Goal: Transaction & Acquisition: Purchase product/service

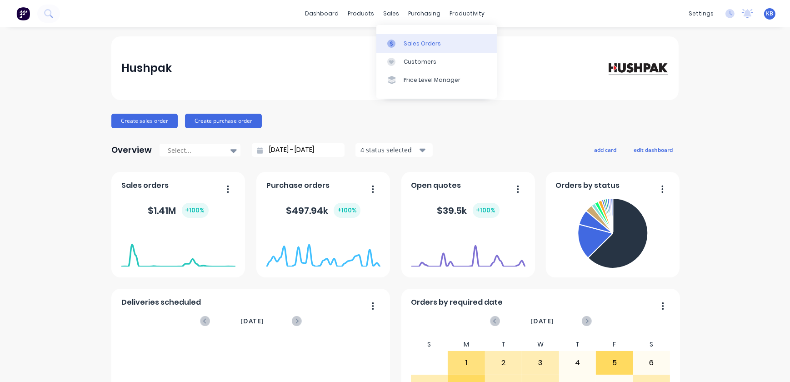
click at [401, 38] on link "Sales Orders" at bounding box center [436, 43] width 120 height 18
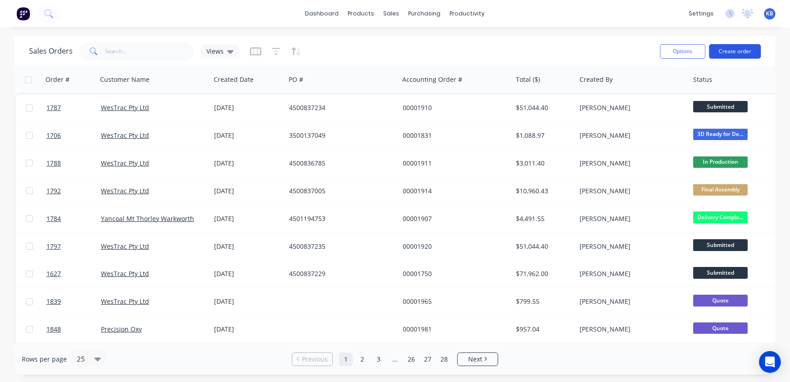
click at [727, 54] on button "Create order" at bounding box center [735, 51] width 52 height 15
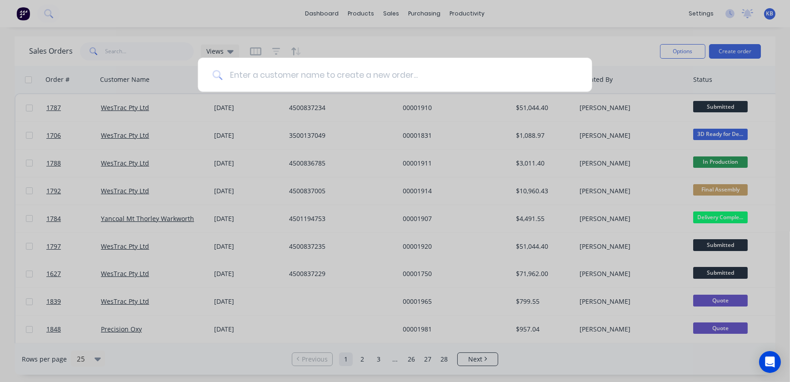
click at [350, 82] on input at bounding box center [399, 75] width 355 height 34
click at [362, 68] on input at bounding box center [399, 75] width 355 height 34
click at [381, 34] on div at bounding box center [395, 191] width 790 height 382
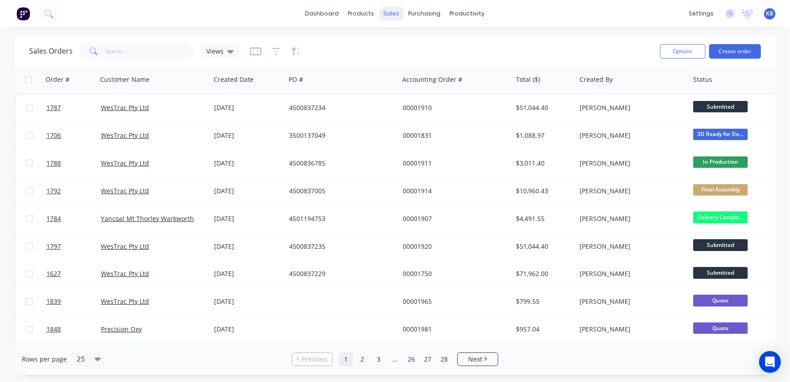
click at [395, 17] on div "sales" at bounding box center [391, 14] width 25 height 14
click at [400, 48] on link "Sales Orders" at bounding box center [439, 43] width 120 height 18
click at [146, 53] on input "text" at bounding box center [149, 51] width 89 height 18
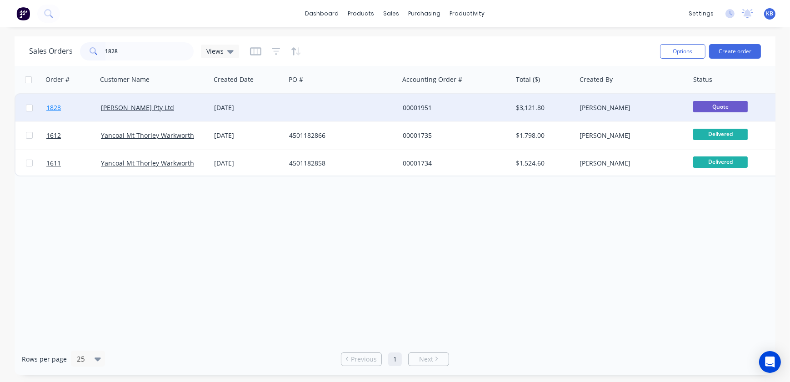
type input "1828"
click at [66, 106] on link "1828" at bounding box center [73, 107] width 55 height 27
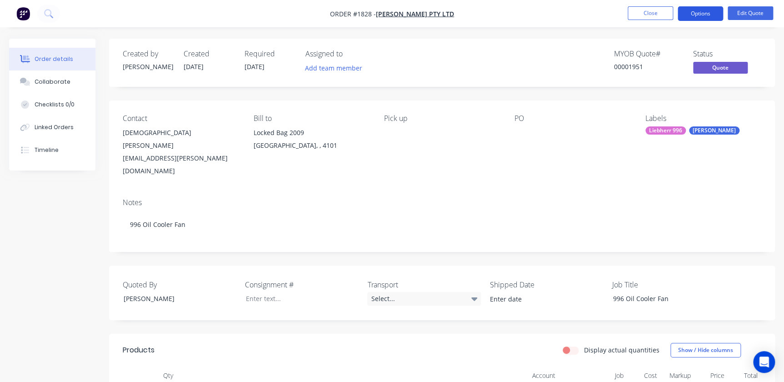
click at [712, 7] on button "Options" at bounding box center [699, 13] width 45 height 15
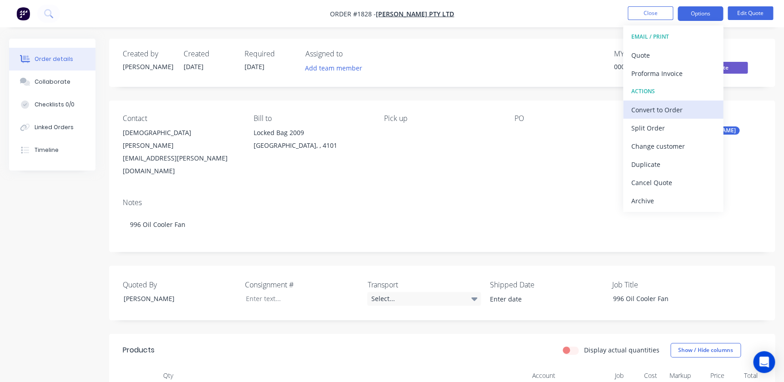
click at [675, 104] on div "Convert to Order" at bounding box center [673, 109] width 84 height 13
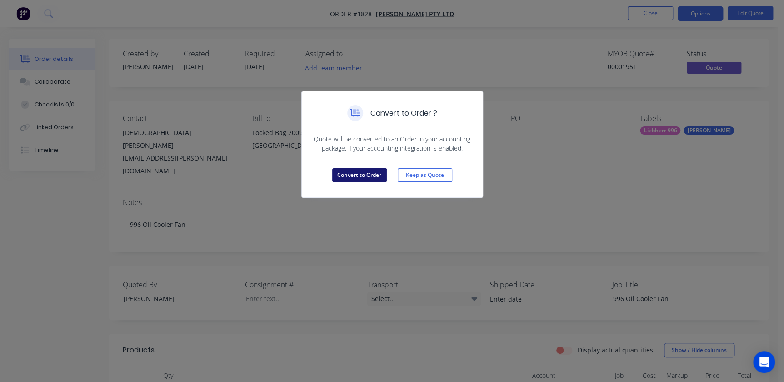
click at [367, 173] on button "Convert to Order" at bounding box center [359, 175] width 55 height 14
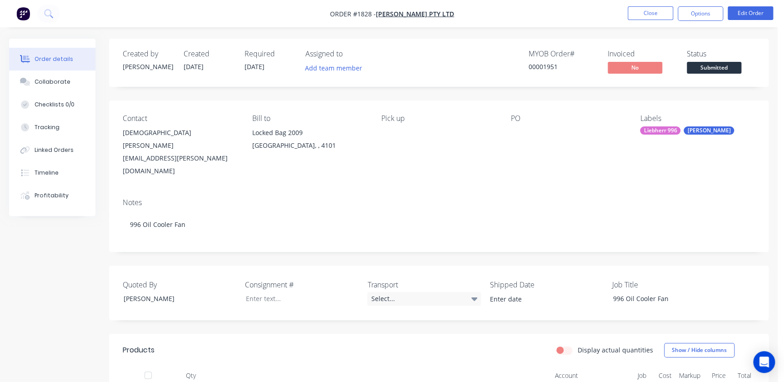
click at [399, 127] on div "Pick up" at bounding box center [438, 145] width 115 height 63
click at [395, 138] on div "Pick up" at bounding box center [438, 145] width 115 height 63
click at [756, 17] on button "Edit Order" at bounding box center [749, 13] width 45 height 14
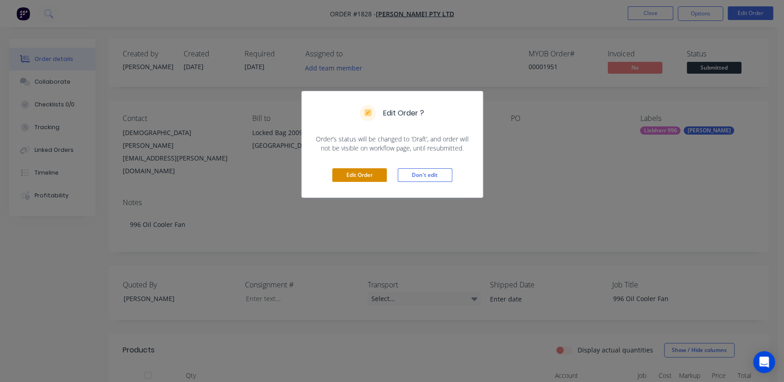
click at [369, 168] on button "Edit Order" at bounding box center [359, 175] width 55 height 14
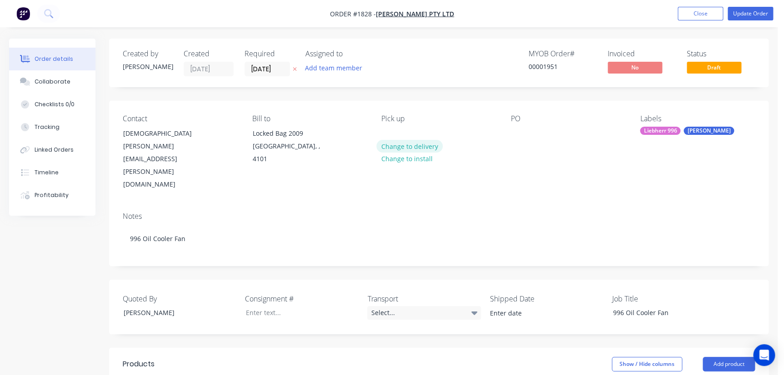
click at [408, 145] on button "Change to delivery" at bounding box center [409, 146] width 66 height 12
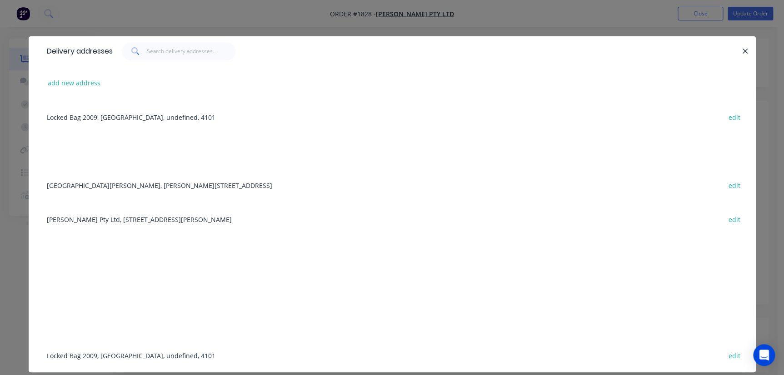
click at [126, 186] on div "Mt Arthur South, Thomas Mitchell Drive, Muswellbrook, New South Wales, Australi…" at bounding box center [392, 185] width 700 height 34
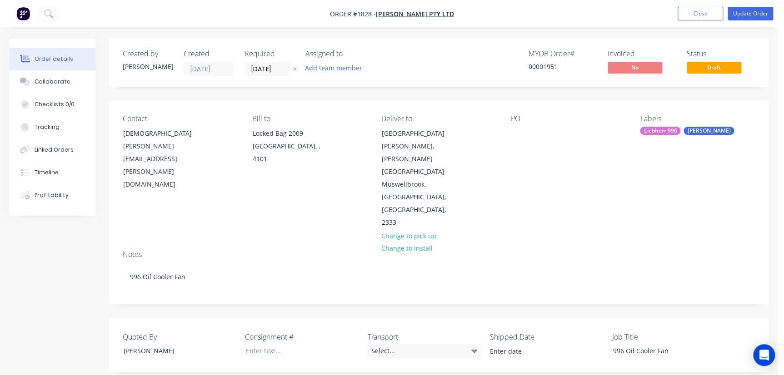
click at [512, 145] on div "PO" at bounding box center [568, 172] width 115 height 115
click at [516, 130] on div at bounding box center [518, 133] width 15 height 13
click at [492, 141] on div "Deliver to Mt Arthur South, Thomas Mitchell Drive Muswellbrook, New South Wales…" at bounding box center [438, 172] width 115 height 115
click at [514, 136] on div at bounding box center [518, 133] width 15 height 13
paste div
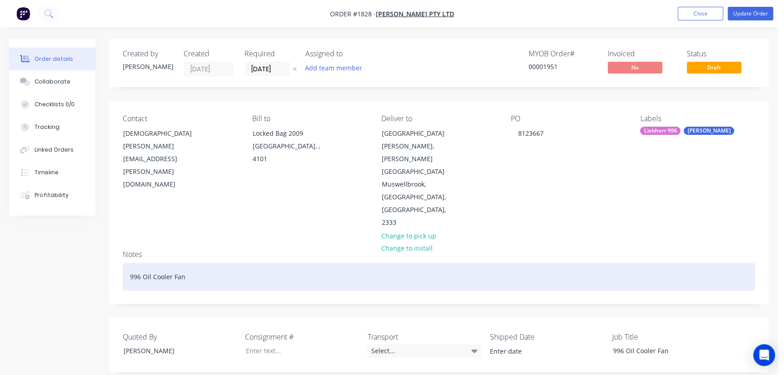
click at [207, 263] on div "996 Oil Cooler Fan" at bounding box center [439, 277] width 632 height 28
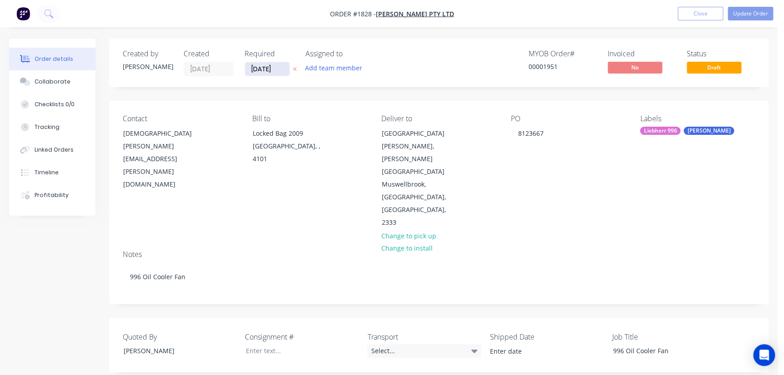
click at [277, 70] on input "28/08/25" at bounding box center [267, 69] width 45 height 14
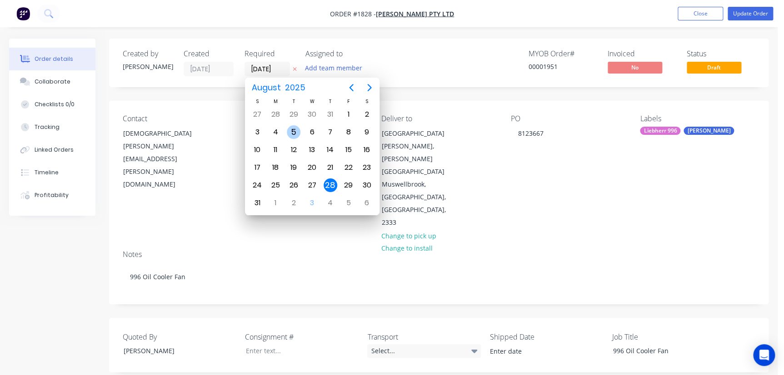
click at [289, 132] on div "5" at bounding box center [294, 132] width 14 height 14
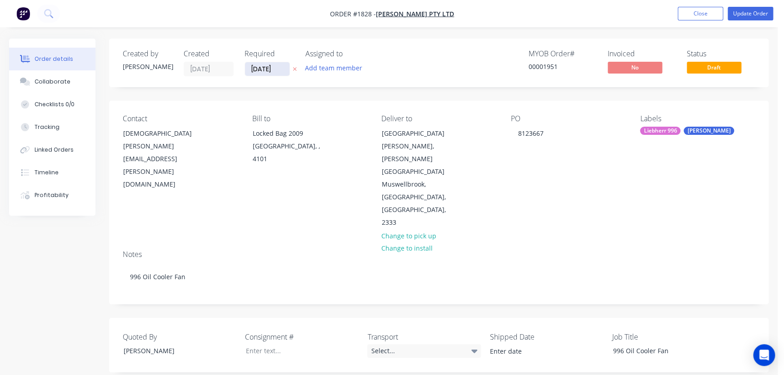
click at [268, 70] on input "05/08/25" at bounding box center [267, 69] width 45 height 14
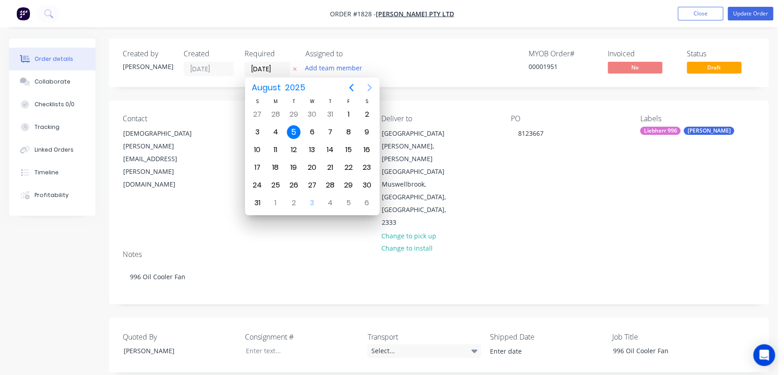
click at [364, 88] on icon "Next page" at bounding box center [369, 87] width 11 height 11
click at [353, 115] on div "5" at bounding box center [349, 115] width 14 height 14
type input "05/09/25"
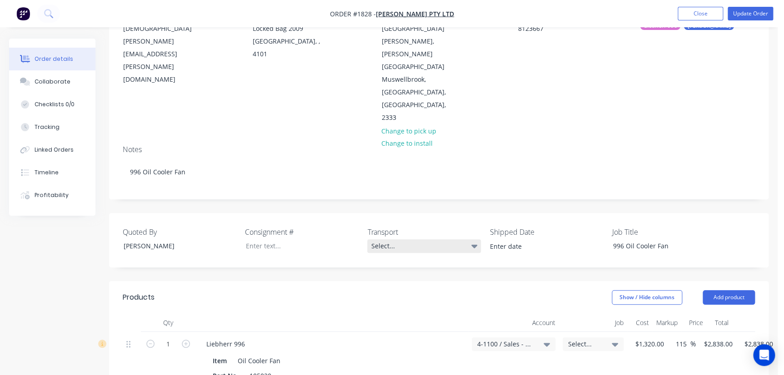
scroll to position [289, 0]
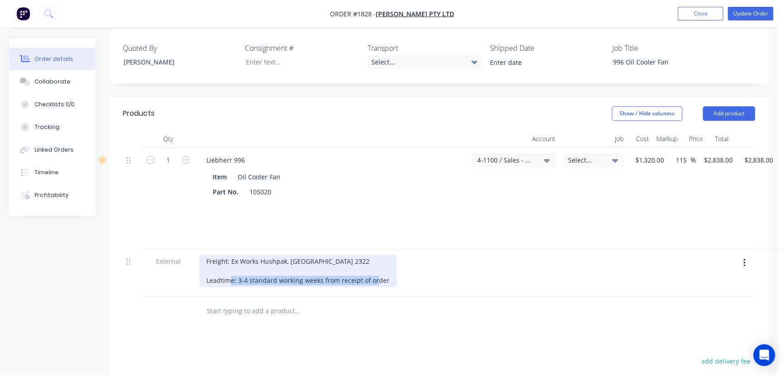
drag, startPoint x: 389, startPoint y: 243, endPoint x: 237, endPoint y: 241, distance: 152.2
click at [237, 255] on div "Freight: Ex Works Hushpak, Beresfield NSW 2322 Leadtime: 3-4 standard working w…" at bounding box center [298, 271] width 198 height 32
copy div "3-4 standard working weeks from receipt of order"
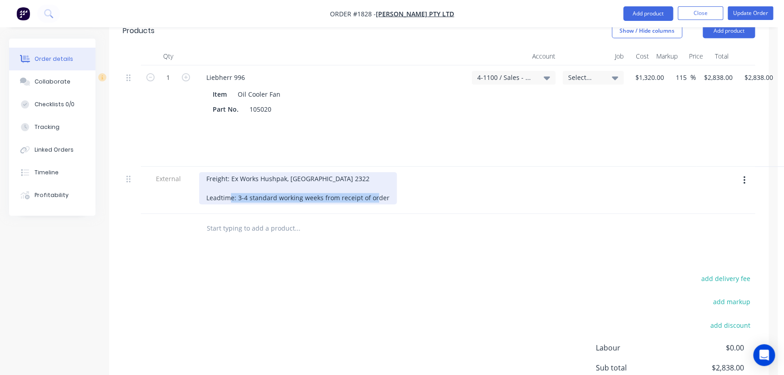
scroll to position [206, 0]
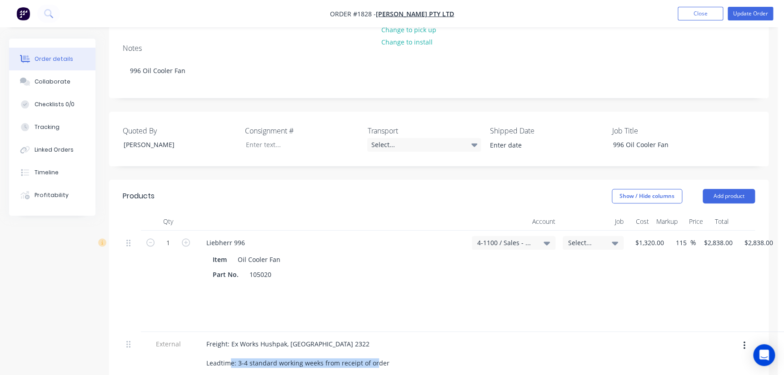
click at [439, 335] on div "Freight: Ex Works Hushpak, Beresfield NSW 2322 Leadtime: 3-4 standard working w…" at bounding box center [331, 355] width 273 height 47
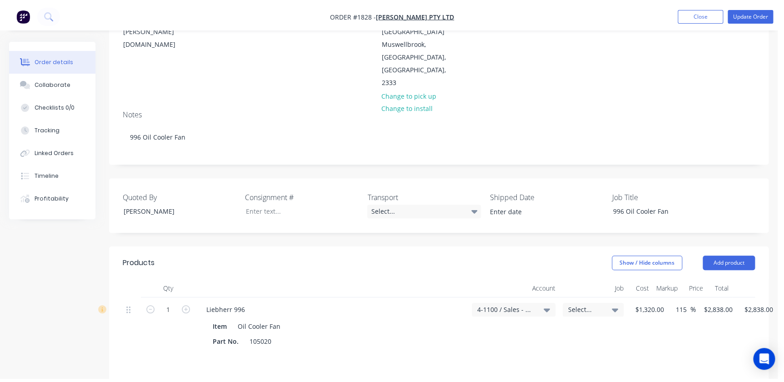
scroll to position [82, 0]
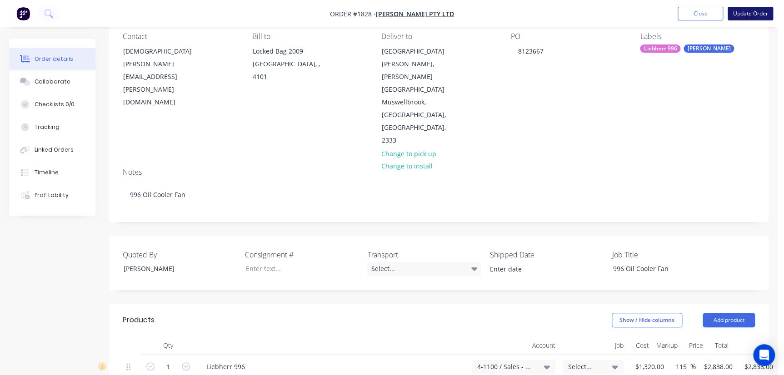
click at [730, 17] on button "Update Order" at bounding box center [749, 14] width 45 height 14
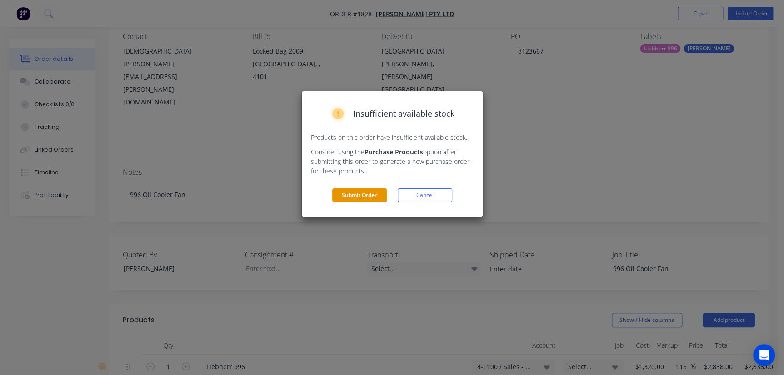
click at [359, 197] on button "Submit Order" at bounding box center [359, 196] width 55 height 14
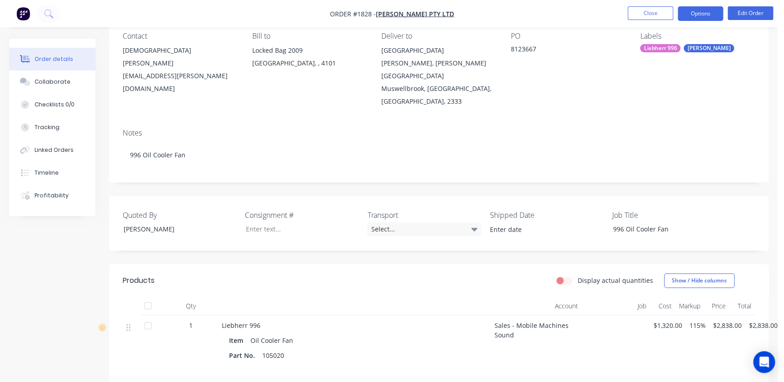
click at [718, 19] on button "Options" at bounding box center [699, 13] width 45 height 15
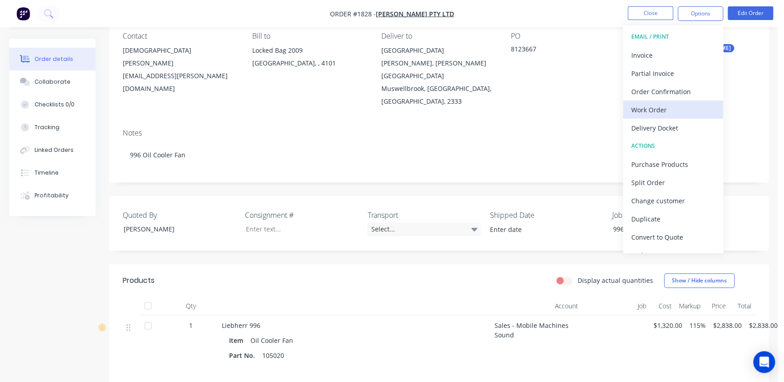
click at [662, 110] on div "Work Order" at bounding box center [673, 109] width 84 height 13
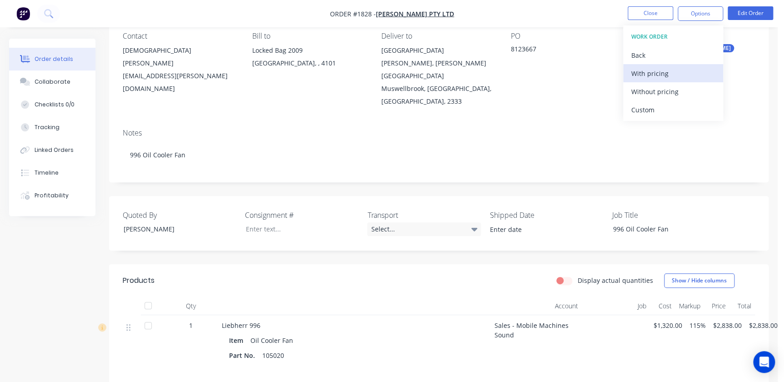
click at [652, 69] on div "With pricing" at bounding box center [673, 73] width 84 height 13
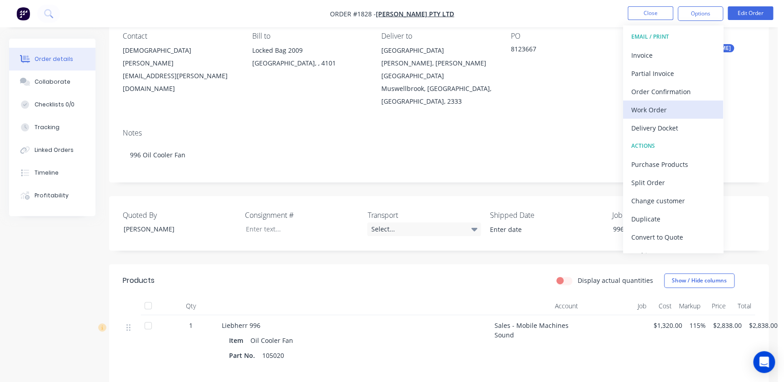
click at [664, 107] on div "Work Order" at bounding box center [673, 109] width 84 height 13
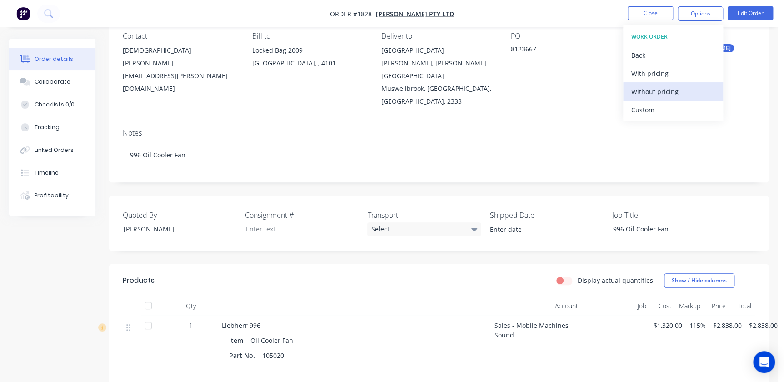
click at [651, 89] on div "Without pricing" at bounding box center [673, 91] width 84 height 13
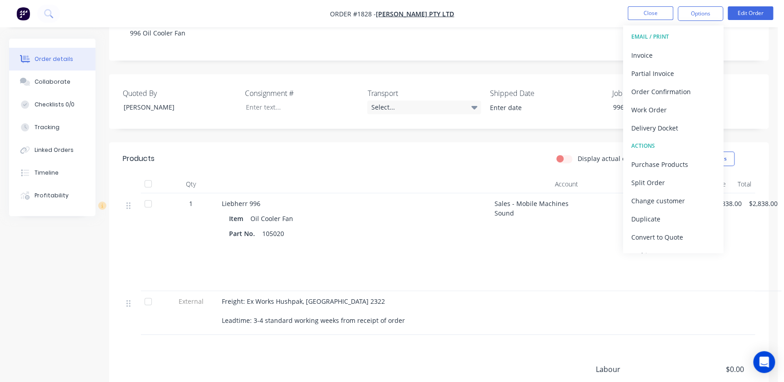
scroll to position [206, 0]
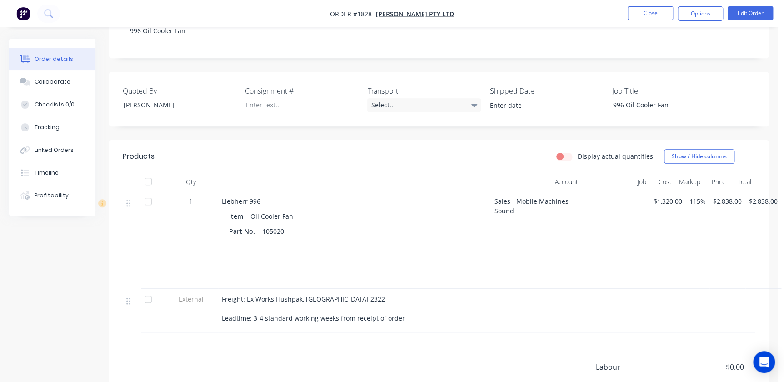
click at [269, 269] on div at bounding box center [354, 275] width 251 height 13
click at [327, 239] on div at bounding box center [354, 245] width 251 height 13
click at [203, 235] on div "1" at bounding box center [191, 240] width 55 height 98
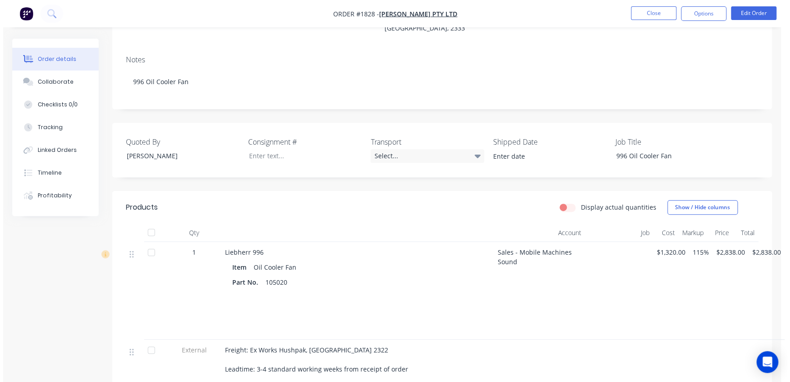
scroll to position [0, 0]
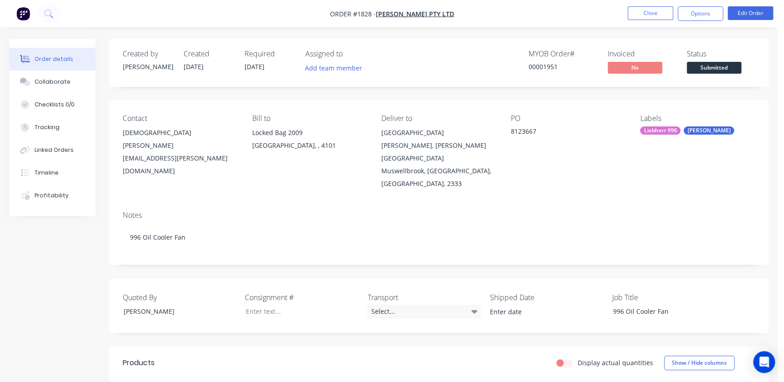
click at [252, 65] on span "05/09/25" at bounding box center [254, 66] width 20 height 9
click at [237, 67] on div "Created by Greg Created 03/09/25 Required 05/09/25 Assigned to Add team member" at bounding box center [260, 63] width 274 height 26
click at [746, 10] on button "Edit Order" at bounding box center [749, 13] width 45 height 14
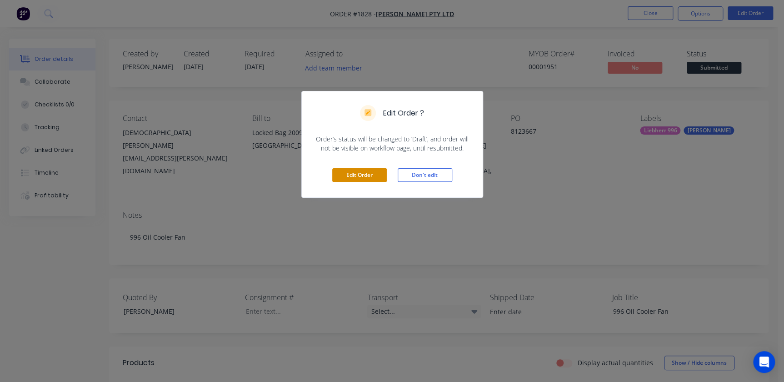
click at [356, 169] on button "Edit Order" at bounding box center [359, 175] width 55 height 14
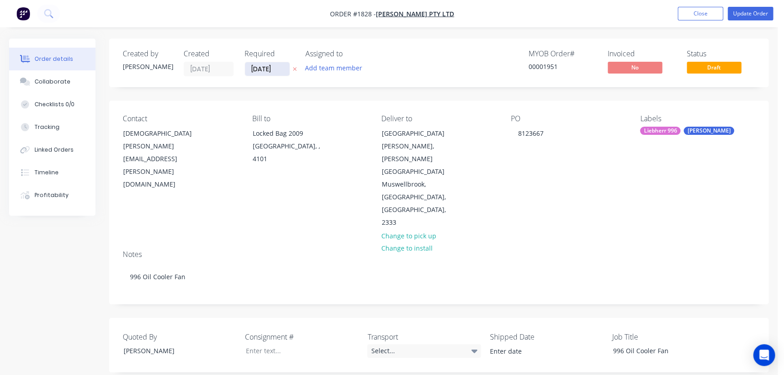
drag, startPoint x: 268, startPoint y: 76, endPoint x: 268, endPoint y: 70, distance: 5.9
click at [268, 75] on div "Created by Greg Created 03/09/25 Required 05/09/25 Assigned to Add team member …" at bounding box center [438, 63] width 659 height 49
click at [268, 70] on input "05/09/25" at bounding box center [267, 69] width 45 height 14
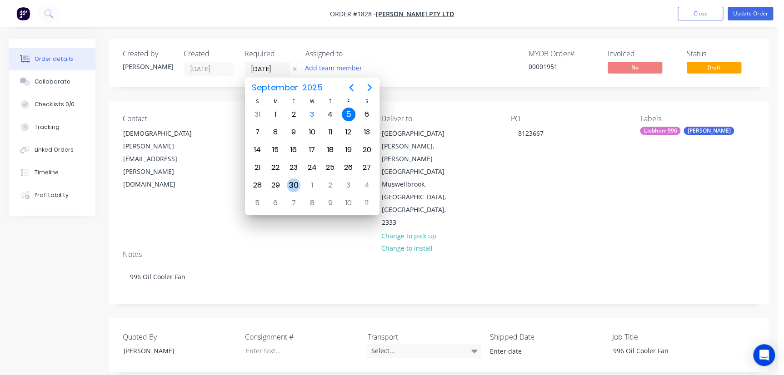
click at [289, 184] on div "30" at bounding box center [294, 186] width 14 height 14
type input "30/09/25"
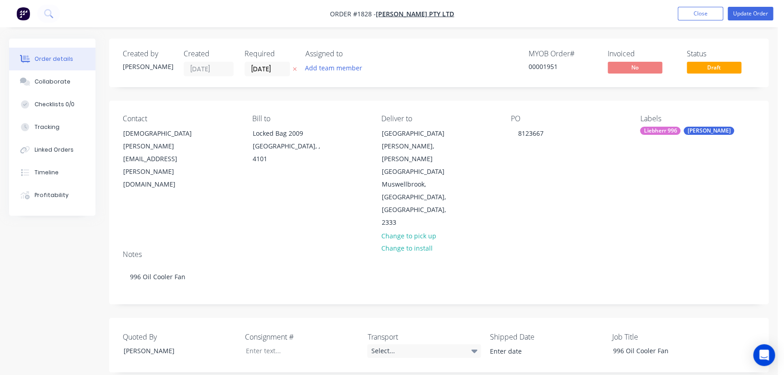
click at [487, 70] on div "MYOB Order # 00001951 Invoiced No Status Draft" at bounding box center [575, 63] width 358 height 27
click at [753, 15] on button "Update Order" at bounding box center [749, 14] width 45 height 14
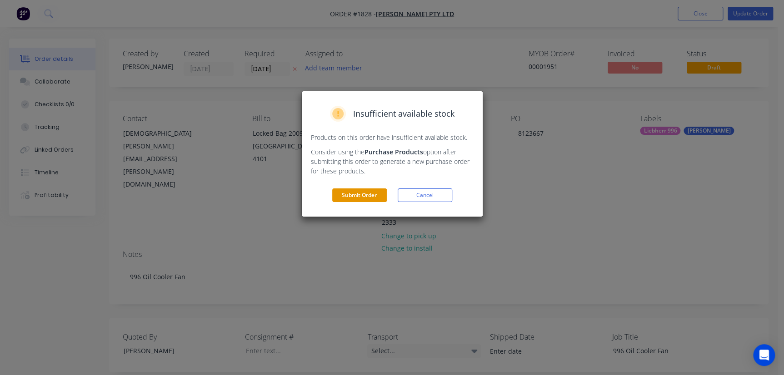
click at [368, 194] on button "Submit Order" at bounding box center [359, 196] width 55 height 14
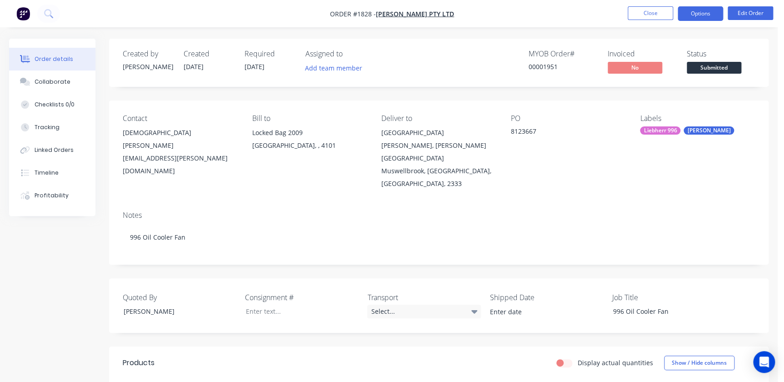
click at [700, 8] on button "Options" at bounding box center [699, 13] width 45 height 15
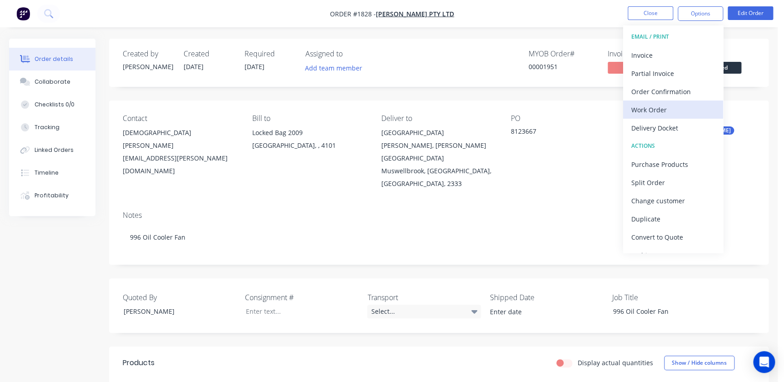
click at [661, 113] on div "Work Order" at bounding box center [673, 109] width 84 height 13
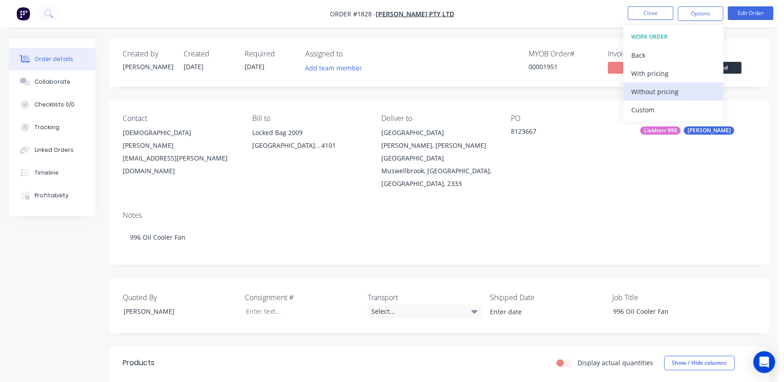
click at [653, 91] on div "Without pricing" at bounding box center [673, 91] width 84 height 13
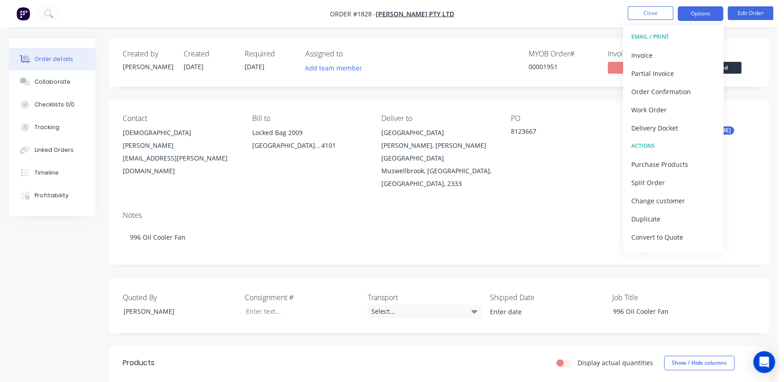
click at [704, 18] on button "Options" at bounding box center [699, 13] width 45 height 15
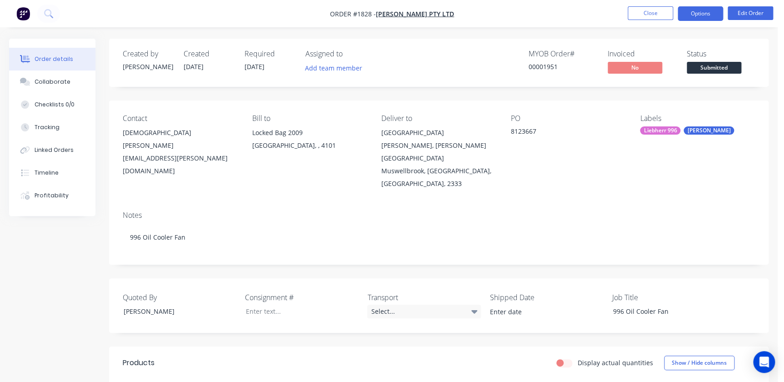
click at [700, 14] on button "Options" at bounding box center [699, 13] width 45 height 15
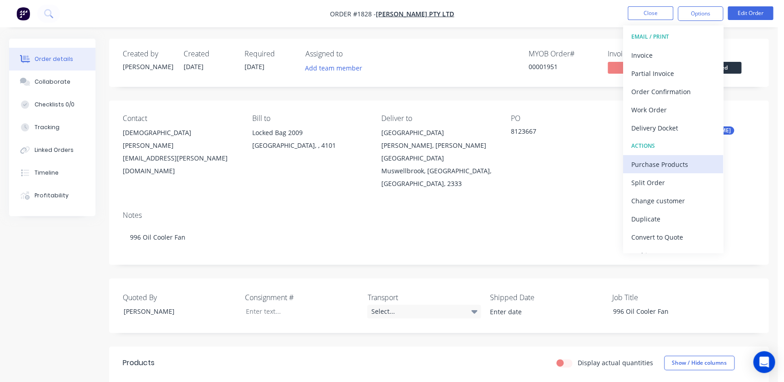
click at [677, 166] on div "Purchase Products" at bounding box center [673, 164] width 84 height 13
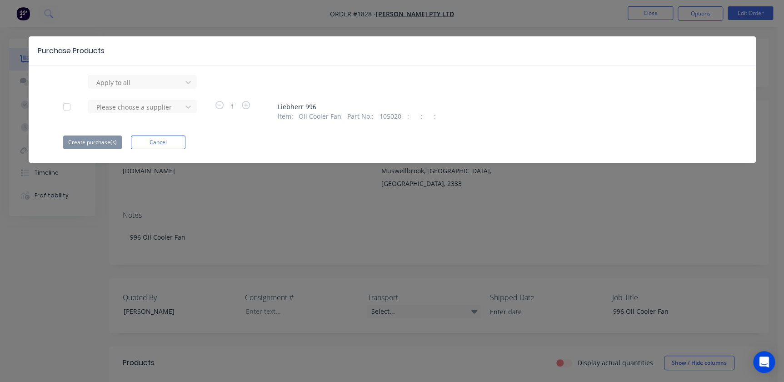
click at [68, 106] on div at bounding box center [67, 107] width 18 height 18
click at [122, 88] on div at bounding box center [136, 82] width 82 height 11
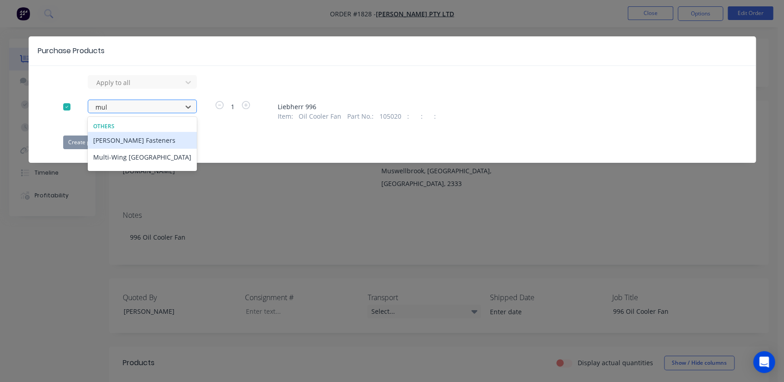
type input "mult"
click at [134, 142] on div "Multi-Wing Australia" at bounding box center [142, 140] width 109 height 17
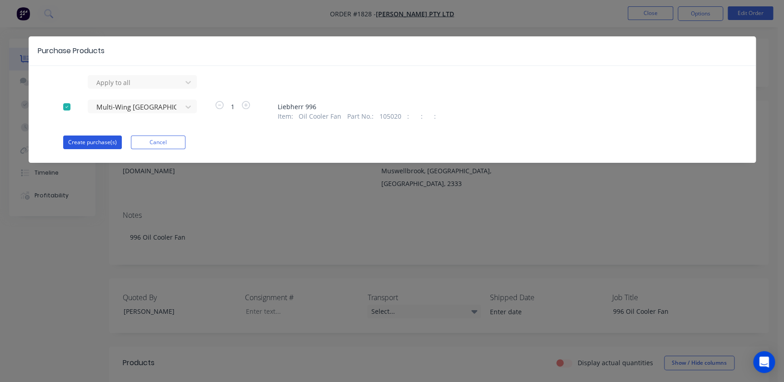
click at [80, 146] on button "Create purchase(s)" at bounding box center [92, 142] width 59 height 14
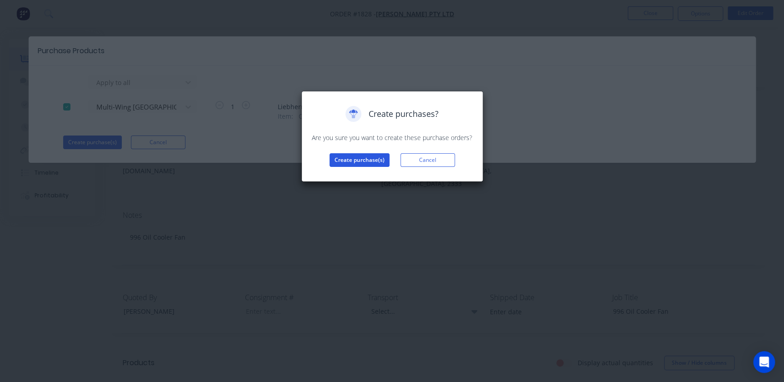
click at [374, 156] on button "Create purchase(s)" at bounding box center [359, 160] width 60 height 14
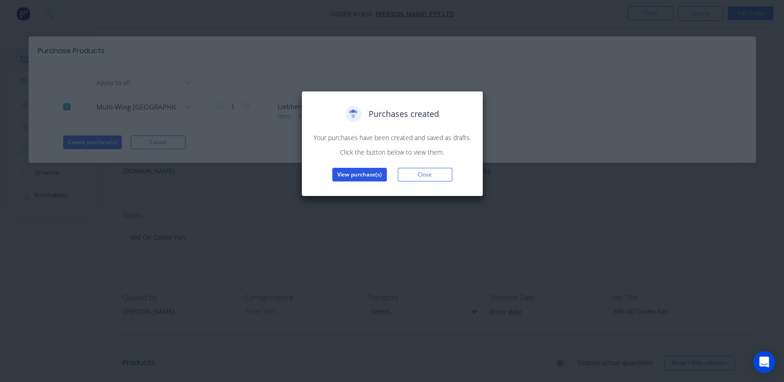
click at [356, 169] on button "View purchase(s)" at bounding box center [359, 175] width 55 height 14
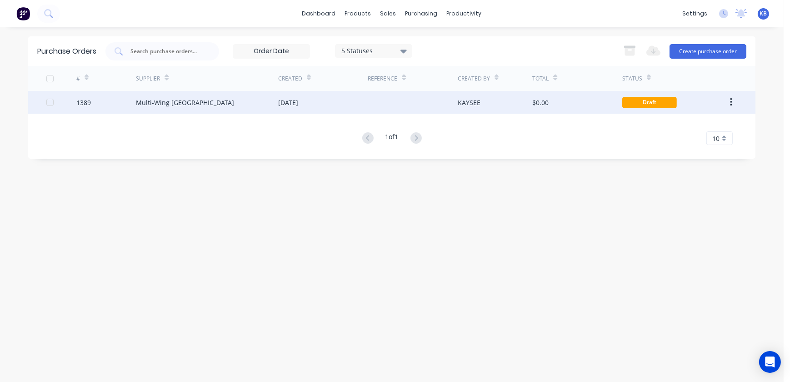
click at [90, 103] on div "1389" at bounding box center [83, 103] width 15 height 10
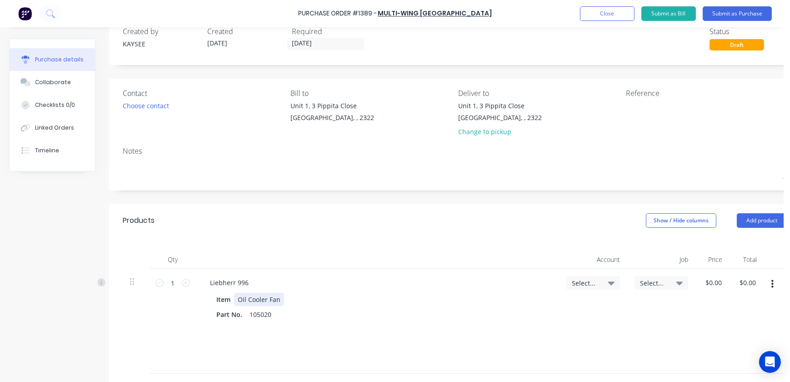
scroll to position [41, 0]
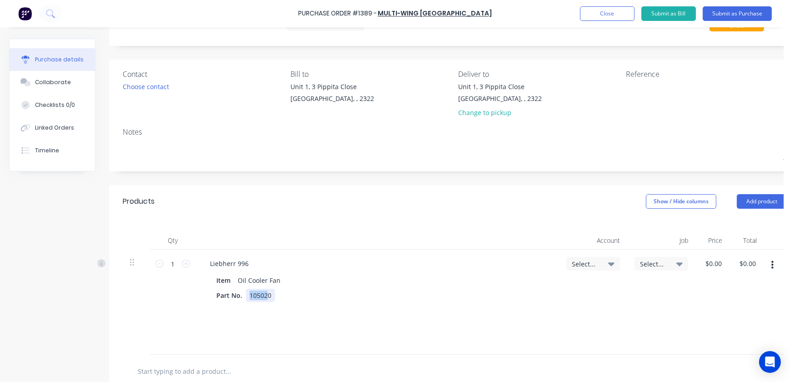
drag, startPoint x: 265, startPoint y: 293, endPoint x: 202, endPoint y: 255, distance: 73.6
click at [202, 255] on div "Liebherr 996 Item Oil Cooler Fan Part No. 105020" at bounding box center [376, 301] width 363 height 105
drag, startPoint x: 281, startPoint y: 285, endPoint x: 237, endPoint y: 280, distance: 44.9
click at [237, 280] on div "Oil Cooler Fan" at bounding box center [259, 280] width 50 height 13
click at [215, 296] on div "Part No." at bounding box center [229, 295] width 33 height 13
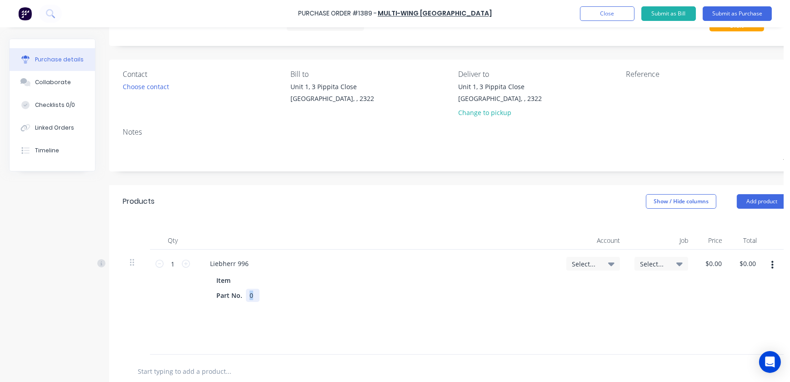
drag, startPoint x: 254, startPoint y: 295, endPoint x: 202, endPoint y: 291, distance: 52.4
click at [204, 291] on div "Item Part No. 0" at bounding box center [377, 310] width 349 height 73
click at [772, 264] on icon "button" at bounding box center [772, 265] width 2 height 8
drag, startPoint x: 732, startPoint y: 310, endPoint x: 719, endPoint y: 331, distance: 25.3
click at [727, 336] on div "Edit Duplicate Exclude from tax Delete" at bounding box center [744, 316] width 77 height 77
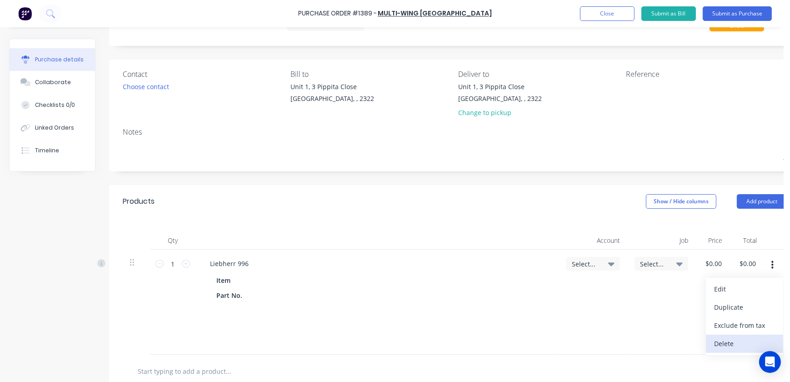
click at [746, 346] on button "Delete" at bounding box center [744, 343] width 77 height 18
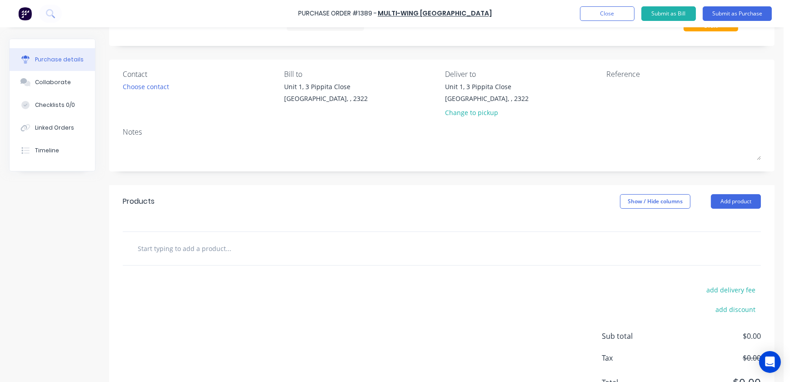
drag, startPoint x: 274, startPoint y: 246, endPoint x: 202, endPoint y: 244, distance: 71.8
click at [261, 247] on input "text" at bounding box center [228, 248] width 182 height 18
click at [199, 244] on input "text" at bounding box center [228, 248] width 182 height 18
click at [183, 252] on input "text" at bounding box center [228, 248] width 182 height 18
paste input "Impeller: 965/8-8/40/PAG/5WR/125.2/8x9/PCD146/A"
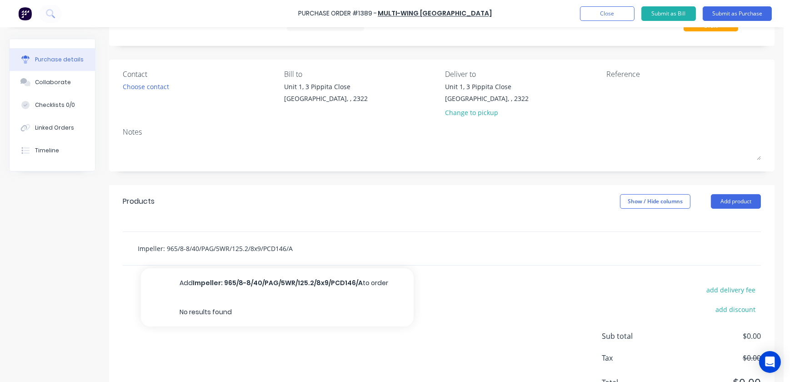
click at [137, 244] on input "Impeller: 965/8-8/40/PAG/5WR/125.2/8x9/PCD146/A" at bounding box center [228, 248] width 182 height 18
type input "Impeller: 965/8-8/40/PAG/5WR/125.2/8x9/PCD146/A"
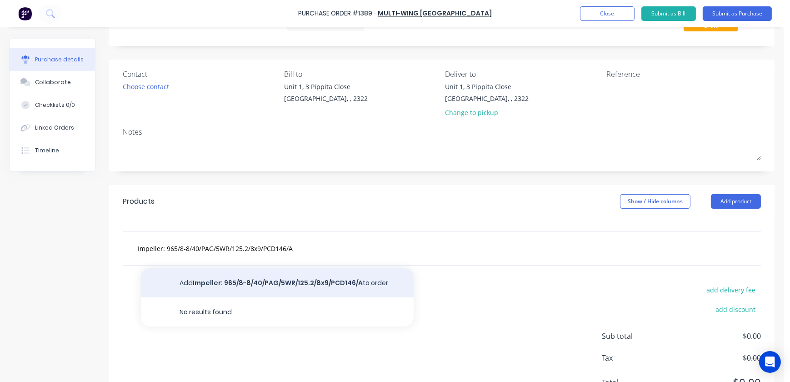
click at [214, 274] on button "Add Impeller: 965/8-8/40/PAG/5WR/125.2/8x9/PCD146/A to order" at bounding box center [277, 282] width 273 height 29
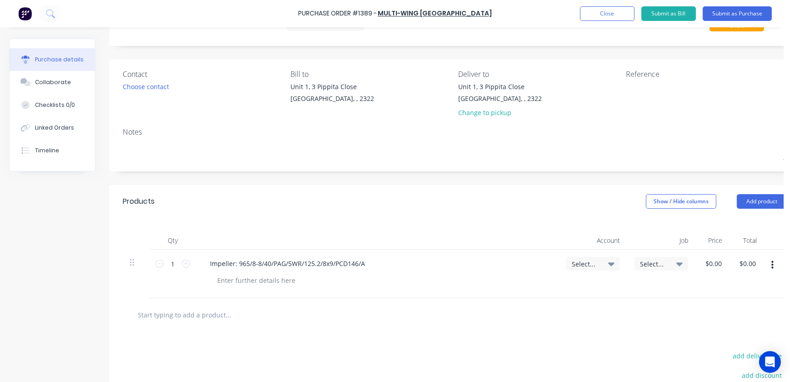
click at [663, 262] on span "Select..." at bounding box center [653, 264] width 27 height 10
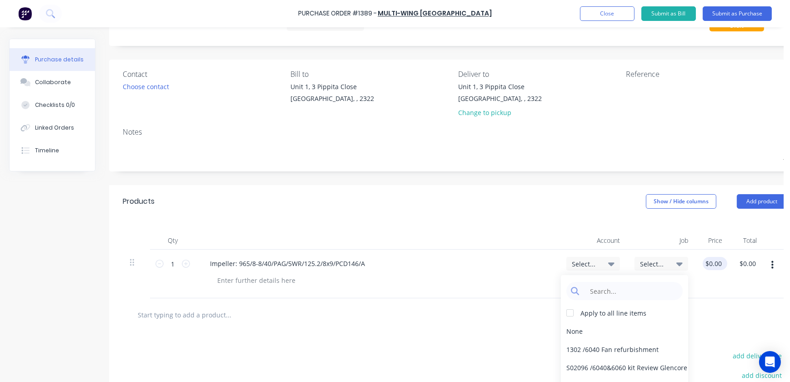
click at [723, 264] on div "$0.00 $0.00" at bounding box center [712, 263] width 21 height 13
click at [713, 255] on div "$0.00 $0.00" at bounding box center [712, 273] width 35 height 49
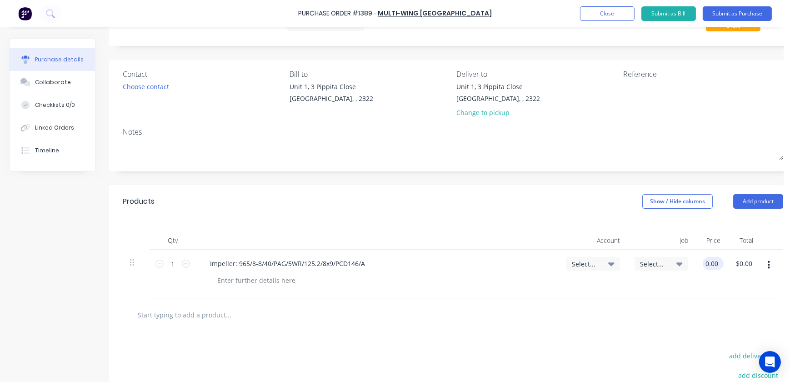
click at [713, 258] on input "0.00" at bounding box center [710, 263] width 17 height 13
type input "$1,040.00"
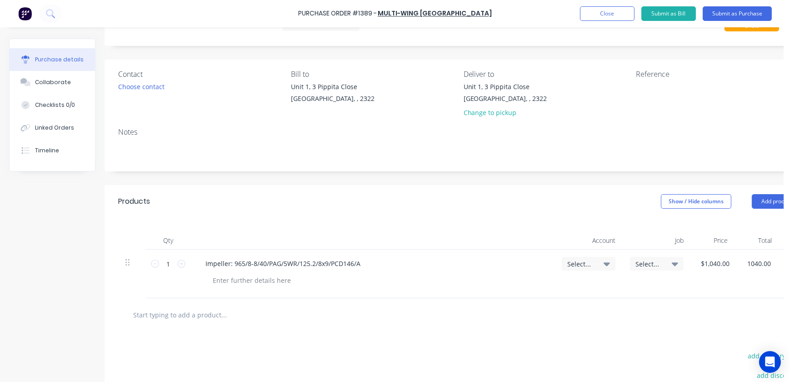
type input "$1,040.00"
click at [239, 314] on input "text" at bounding box center [224, 314] width 182 height 18
click at [224, 298] on div at bounding box center [462, 314] width 688 height 33
click at [204, 312] on input "text" at bounding box center [224, 314] width 182 height 18
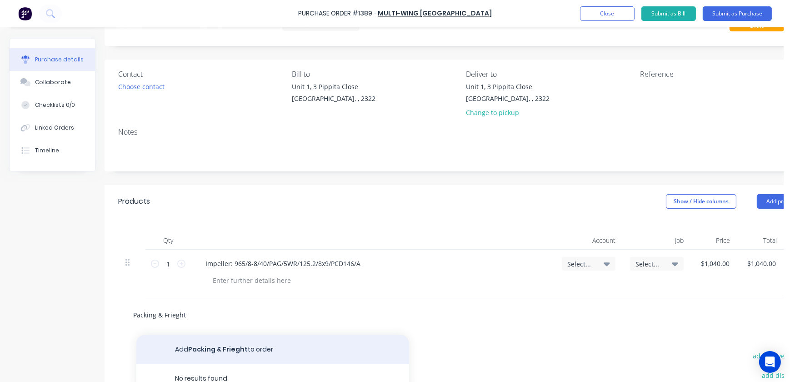
type input "Packing & Frieght"
click at [262, 354] on button "Add Packing & Frieght to order" at bounding box center [272, 348] width 273 height 29
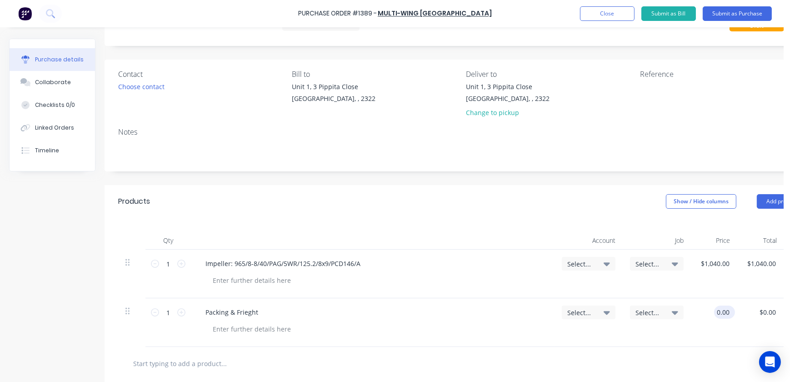
click at [727, 309] on input "0.00" at bounding box center [722, 311] width 17 height 13
drag, startPoint x: 716, startPoint y: 305, endPoint x: 725, endPoint y: 306, distance: 8.7
click at [725, 306] on div "0 0" at bounding box center [724, 311] width 13 height 13
drag, startPoint x: 722, startPoint y: 309, endPoint x: 759, endPoint y: 311, distance: 37.3
click at [759, 311] on div "1 1 Packing & Frieght Select... Select... 0 0 $0.00 $0.00" at bounding box center [462, 322] width 688 height 49
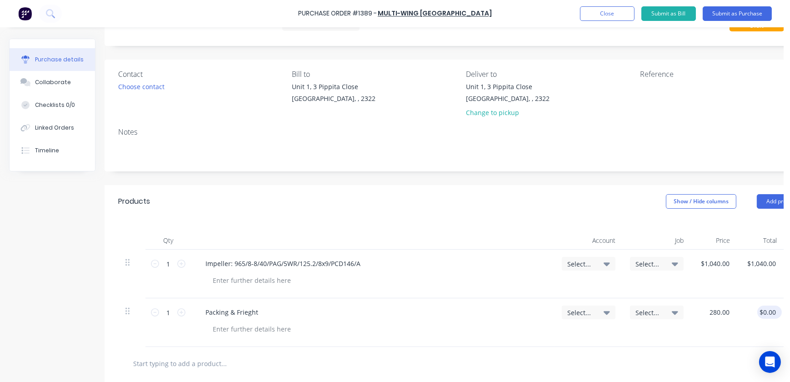
type input "$280.00"
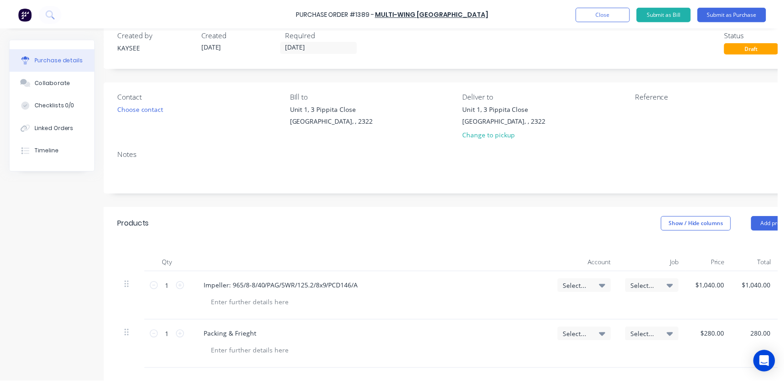
scroll to position [0, 5]
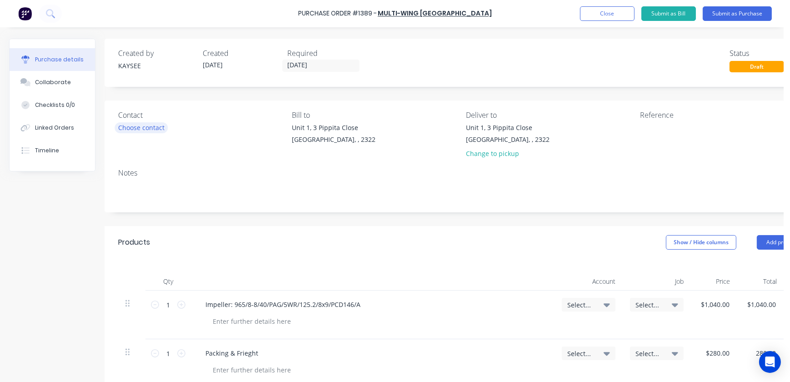
type input "$280.00"
click at [146, 130] on div "Choose contact" at bounding box center [141, 128] width 46 height 10
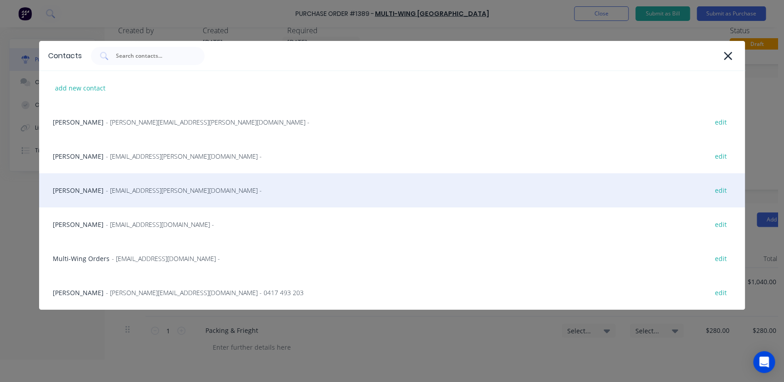
scroll to position [45, 0]
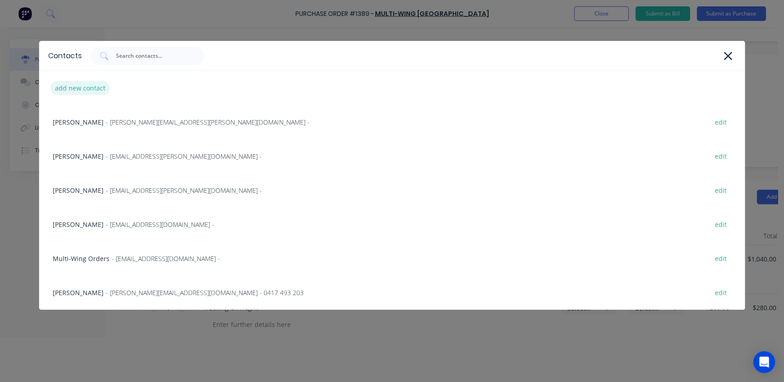
click at [84, 85] on div "add new contact" at bounding box center [80, 88] width 60 height 14
select select "AU"
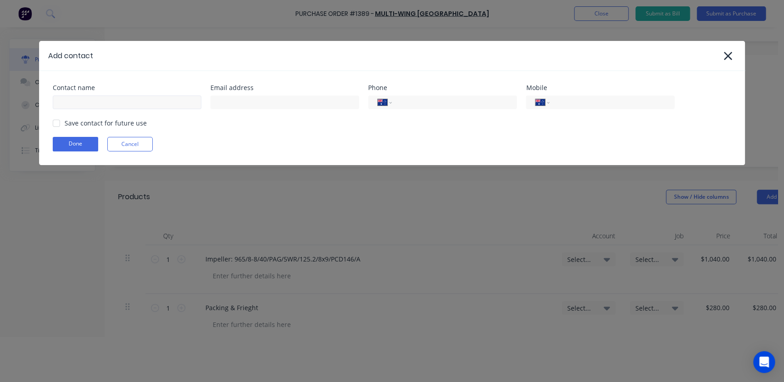
click at [110, 95] on div at bounding box center [127, 101] width 149 height 16
click at [108, 99] on input at bounding box center [127, 102] width 149 height 14
type input "Jack Kallis"
click at [250, 96] on input at bounding box center [284, 102] width 149 height 14
paste input "<jack@multi-wing.com.au>"
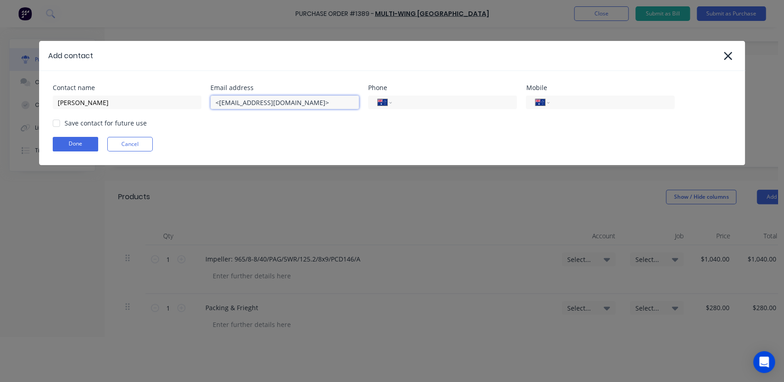
click at [218, 103] on input "<jack@multi-wing.com.au>" at bounding box center [284, 102] width 149 height 14
click at [295, 101] on input "jack@multi-wing.com.au>" at bounding box center [284, 102] width 149 height 14
click at [57, 126] on div at bounding box center [56, 123] width 18 height 18
type input "jack@multi-wing.com.au"
click at [597, 99] on input "tel" at bounding box center [610, 102] width 109 height 10
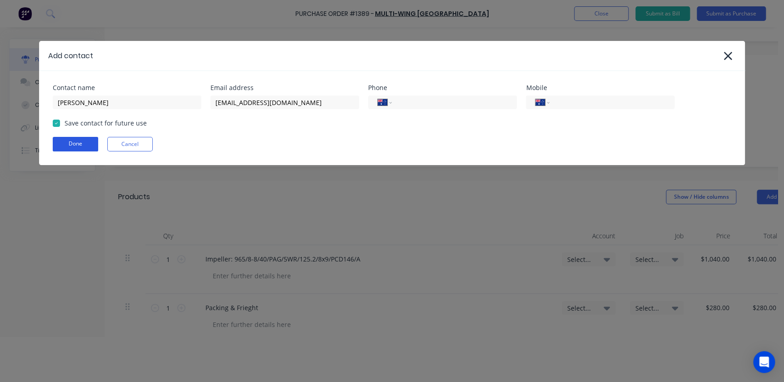
click at [83, 150] on button "Done" at bounding box center [75, 144] width 45 height 15
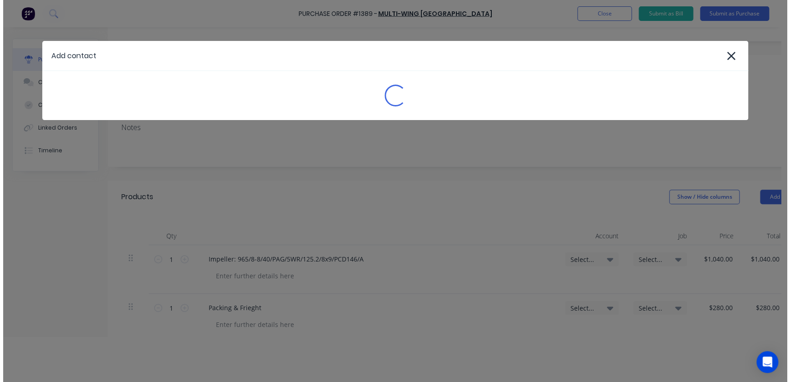
scroll to position [0, 0]
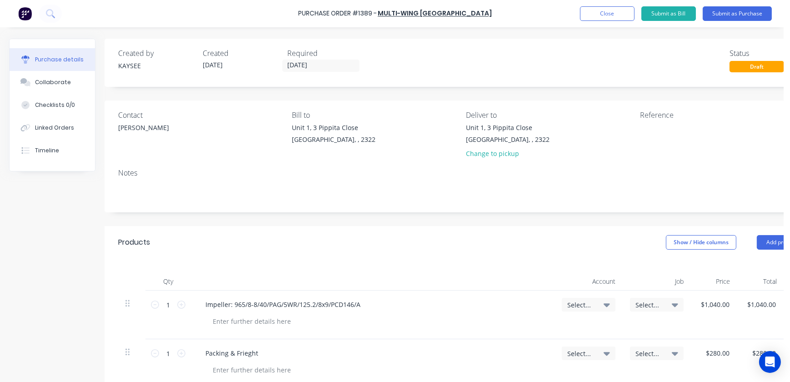
click at [105, 179] on div "Contact Jack Kallis Bill to Unit 1, 3 Pippita Close Beresfield, , 2322 Deliver …" at bounding box center [463, 156] width 716 height 112
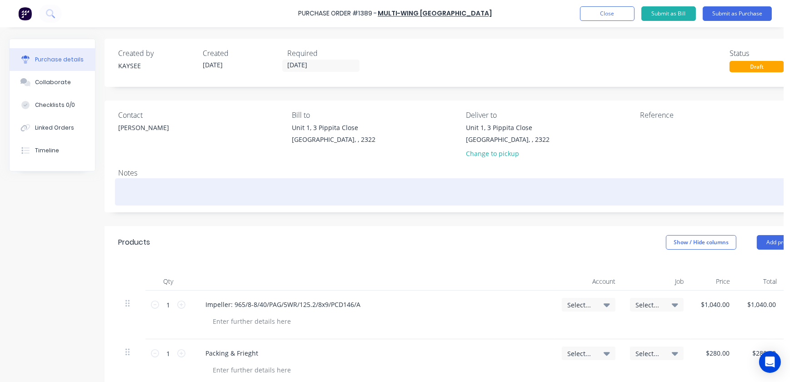
click at [123, 181] on textarea at bounding box center [462, 190] width 688 height 20
click at [139, 186] on textarea at bounding box center [462, 190] width 688 height 20
type textarea "x"
type textarea "J"
type textarea "x"
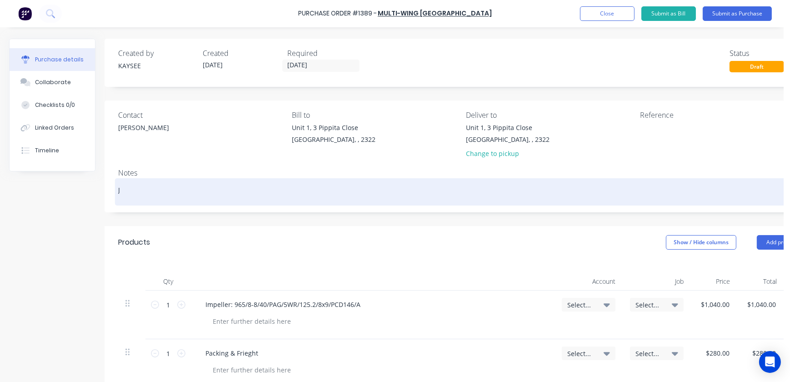
type textarea "J/"
type textarea "x"
type textarea "J/n"
type textarea "x"
type textarea "J/n"
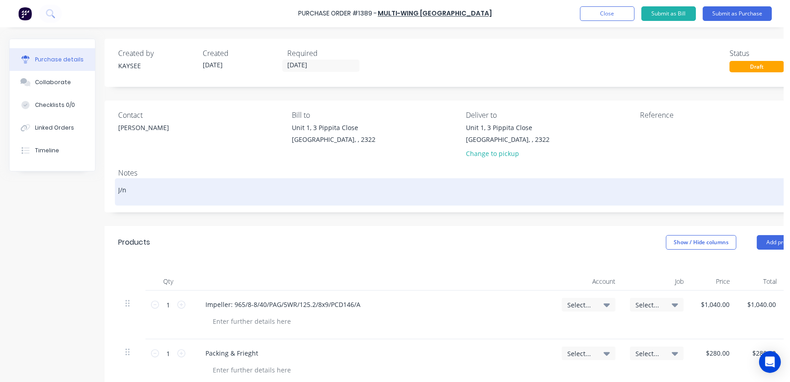
type textarea "x"
type textarea "J/n"
type textarea "x"
type textarea "J/"
type textarea "x"
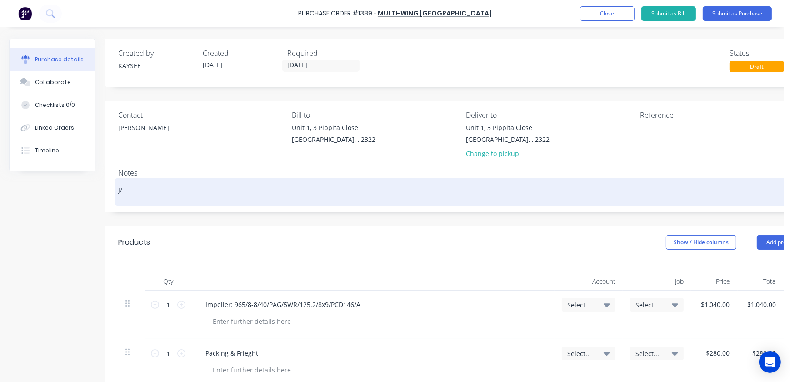
type textarea "J/N"
type textarea "x"
type textarea "J/N"
type textarea "x"
type textarea "J/N -"
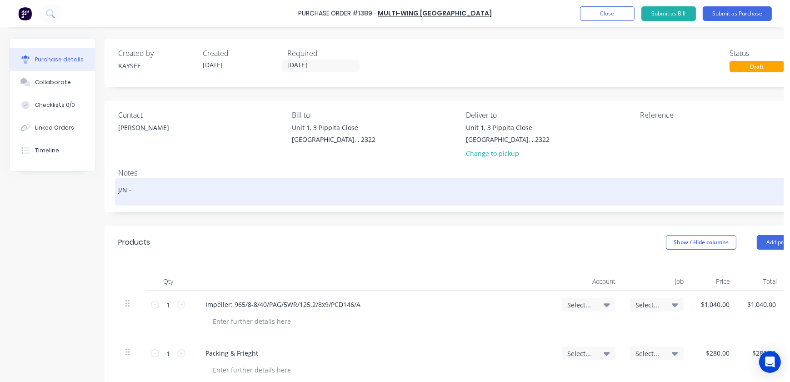
type textarea "x"
type textarea "J/N -"
type textarea "x"
type textarea "J/N - 1"
type textarea "x"
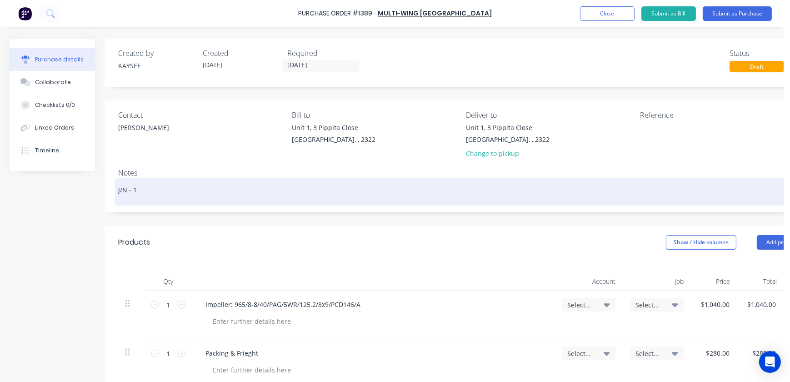
type textarea "J/N - 18"
type textarea "x"
type textarea "J/N - 182"
type textarea "x"
type textarea "J/N - 1828"
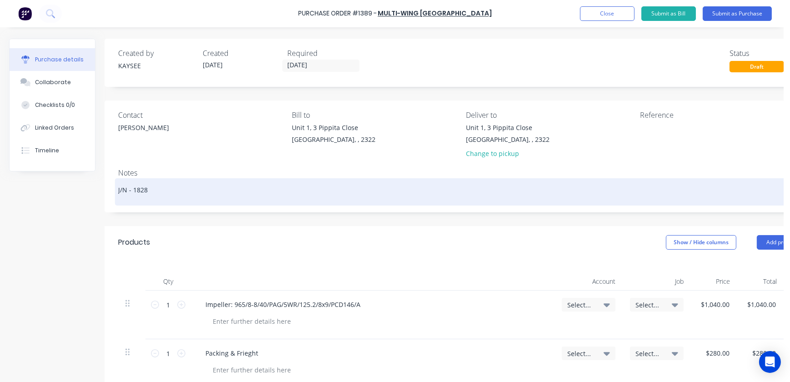
type textarea "x"
type textarea "J/N - 1828"
type textarea "x"
type textarea "J/N - 1828 -"
type textarea "x"
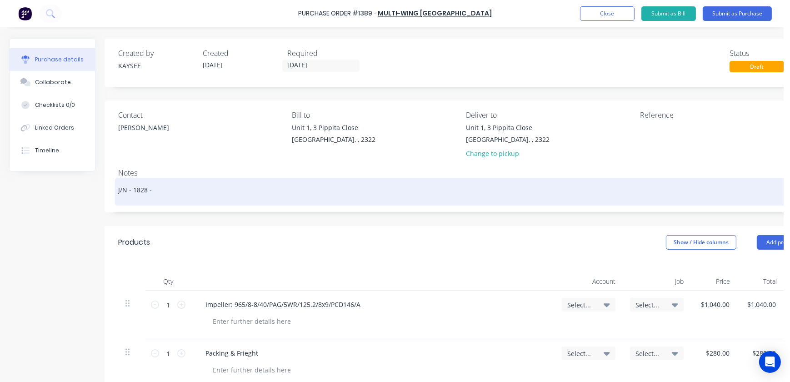
type textarea "J/N - 1828 -"
type textarea "x"
type textarea "J/N - 1828 - F"
type textarea "x"
type textarea "J/N - 1828 - Fa"
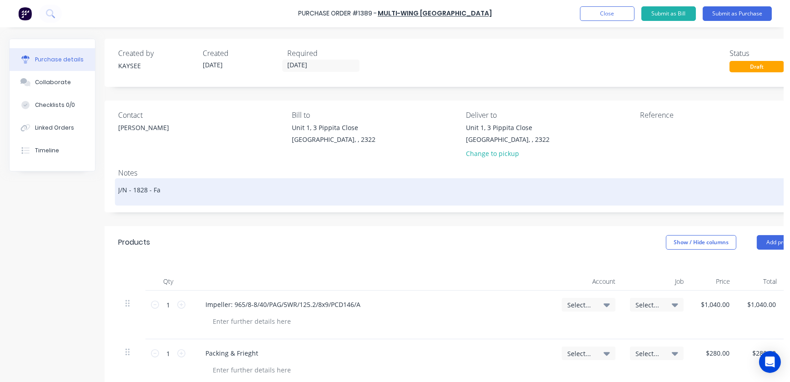
type textarea "x"
type textarea "J/N - 1828 - Fan"
type textarea "x"
type textarea "J/N - 1828 - Fan"
type textarea "x"
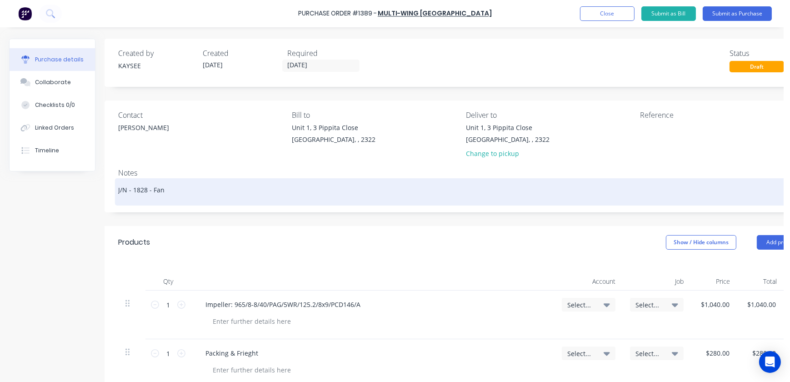
click at [215, 188] on textarea "J/N - 1828 - Fan" at bounding box center [462, 190] width 688 height 20
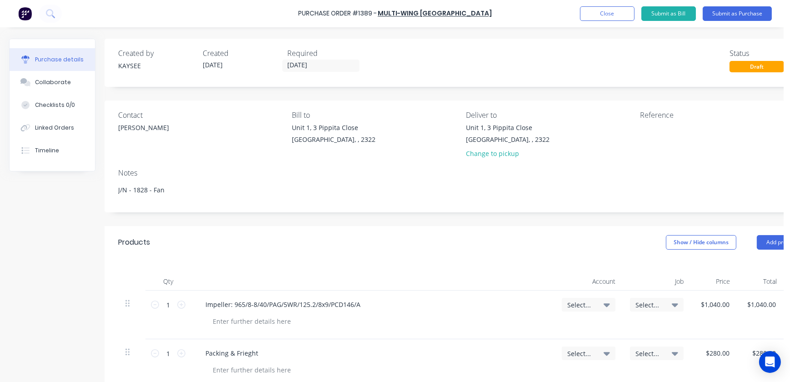
type textarea "J/N - 1828 - Fan"
type textarea "x"
type textarea "J/N - 1828 - Fan"
click at [296, 66] on input "02/09/25" at bounding box center [321, 65] width 76 height 11
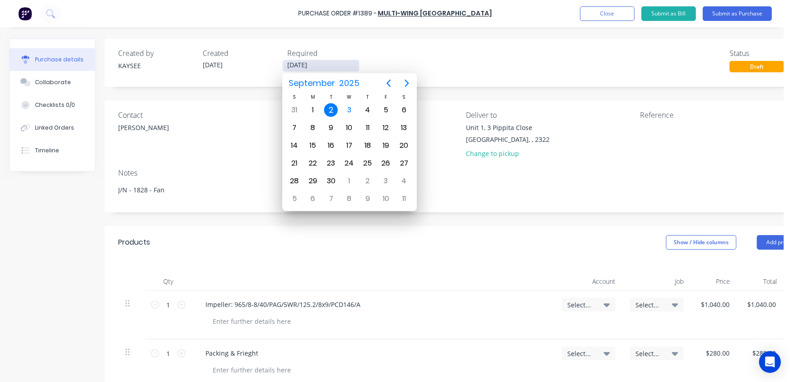
click at [311, 67] on input "02/09/25" at bounding box center [321, 65] width 76 height 11
click at [346, 157] on div "24" at bounding box center [349, 163] width 14 height 14
type textarea "x"
type input "24/09/25"
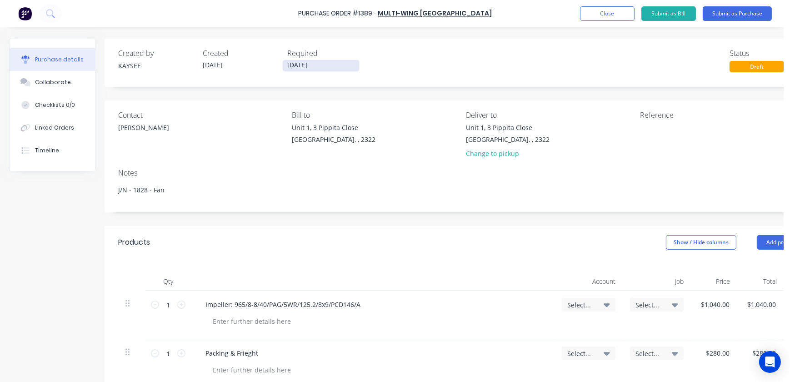
click at [296, 68] on input "24/09/25" at bounding box center [321, 65] width 76 height 11
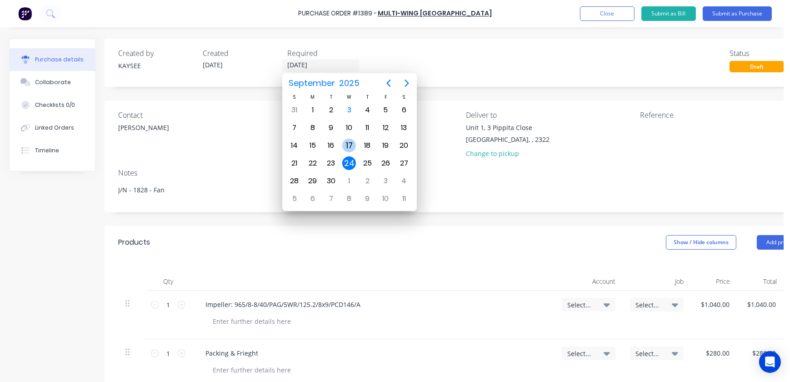
click at [343, 143] on div "17" at bounding box center [349, 146] width 14 height 14
type textarea "x"
type input "17/09/25"
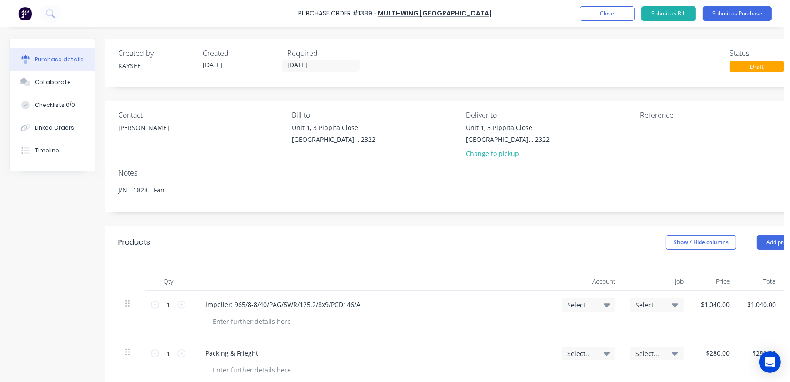
click at [337, 74] on div "Created by KAYSEE Created 03/09/25 Required 17/09/25 Status Draft" at bounding box center [463, 63] width 716 height 48
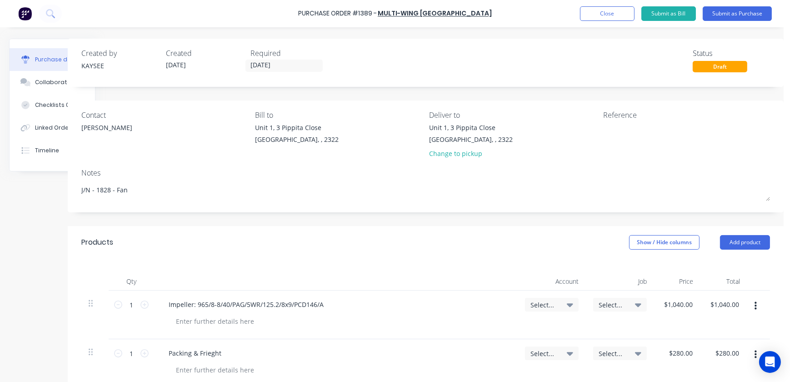
scroll to position [82, 47]
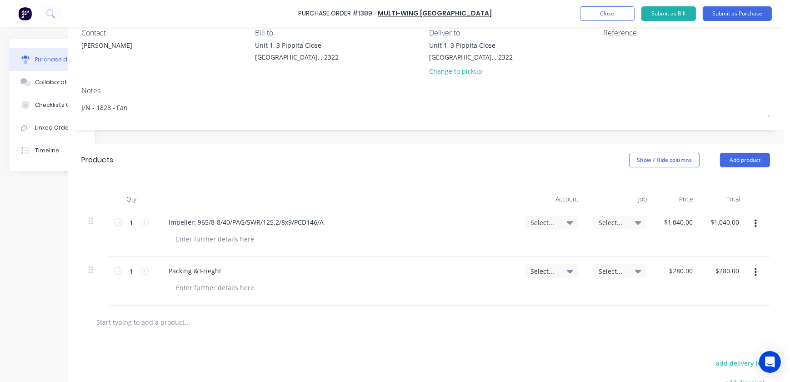
click at [188, 250] on div "Impeller: 965/8-8/40/PAG/5WR/125.2/8x9/PCD146/A" at bounding box center [335, 232] width 363 height 49
click at [191, 241] on div at bounding box center [215, 238] width 93 height 13
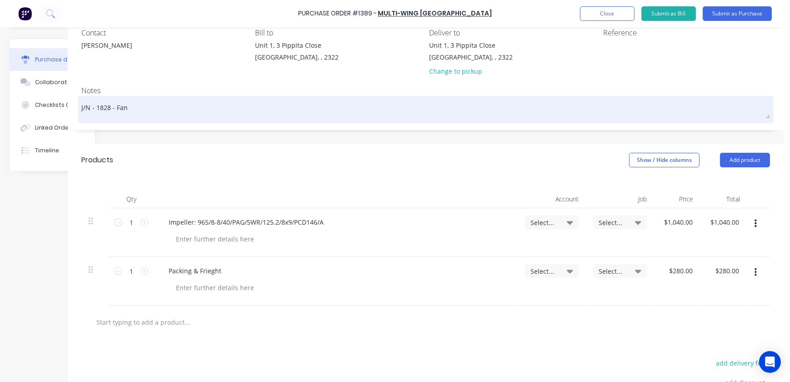
drag, startPoint x: 134, startPoint y: 100, endPoint x: 110, endPoint y: 103, distance: 24.7
click at [110, 103] on textarea "J/N - 1828 - Fan" at bounding box center [425, 108] width 688 height 20
type textarea "x"
type textarea "J/N - 1828 - C"
type textarea "x"
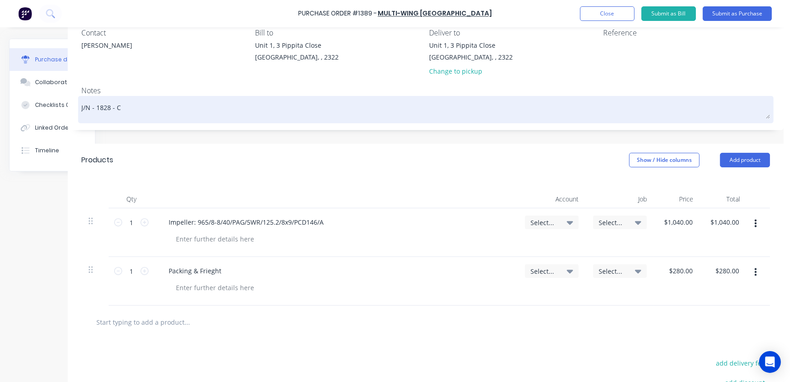
type textarea "J/N - 1828 - Co"
type textarea "x"
type textarea "J/N - 1828 - Coo"
type textarea "x"
type textarea "J/N - 1828 - Cool"
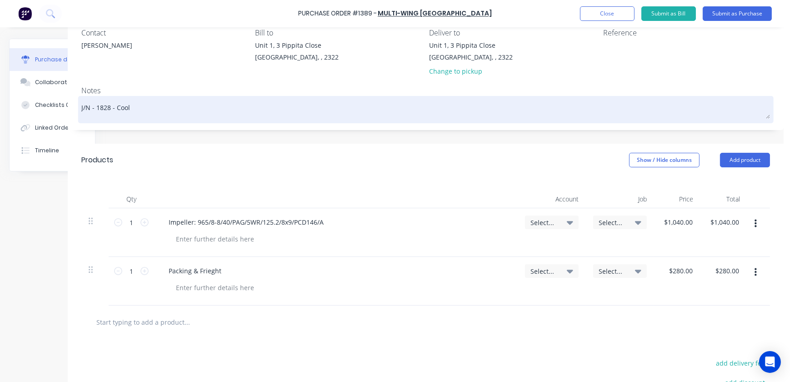
type textarea "x"
type textarea "J/N - 1828 - Cooli"
type textarea "x"
type textarea "J/N - 1828 - Coolin"
type textarea "x"
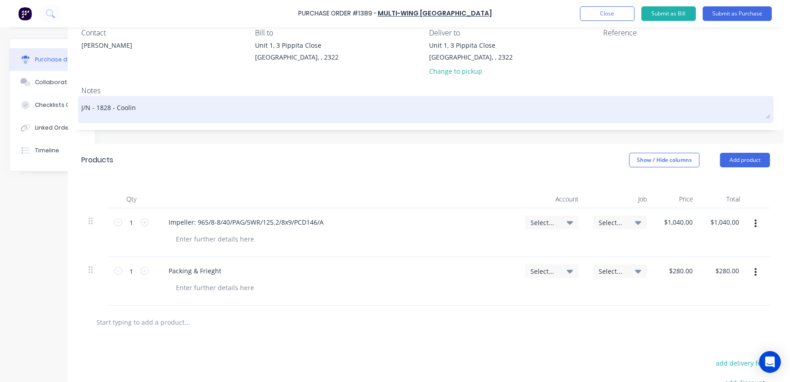
type textarea "J/N - 1828 - Coolin"
type textarea "x"
type textarea "J/N - 1828 - Coolin"
type textarea "x"
type textarea "J/N - 1828 - Cooling"
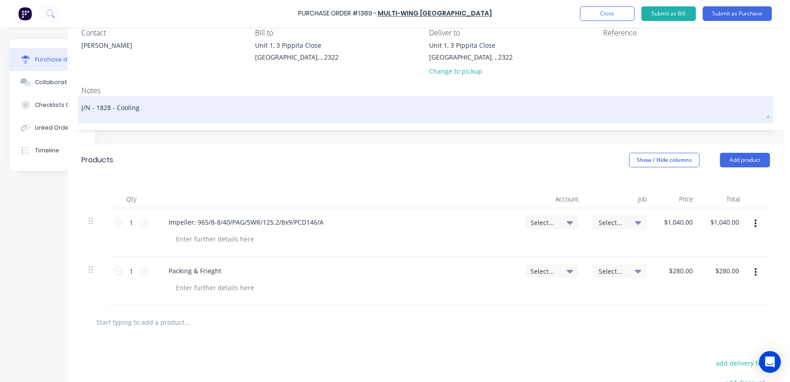
type textarea "x"
type textarea "J/N - 1828 - Cooling"
type textarea "x"
type textarea "J/N - 1828 - Cooling"
type textarea "x"
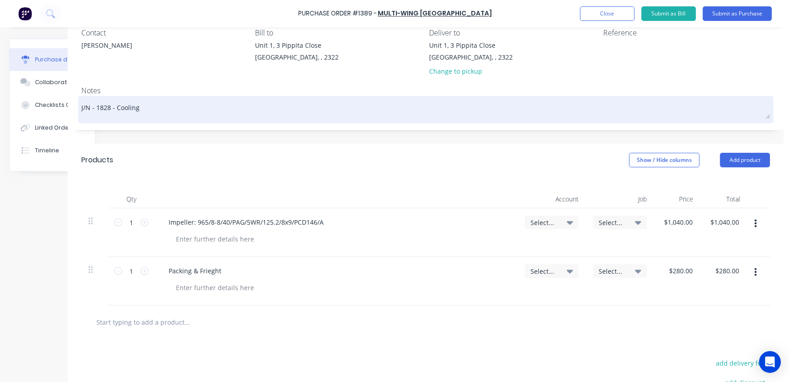
type textarea "J/N - 1828 - Cooling D"
type textarea "x"
type textarea "J/N - 1828 - Cooling DF"
type textarea "x"
type textarea "J/N - 1828 - Cooling D"
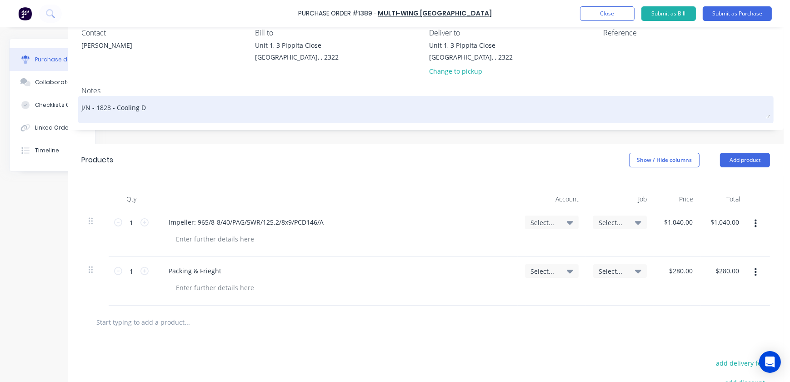
type textarea "x"
type textarea "J/N - 1828 - Cooling"
type textarea "x"
type textarea "J/N - 1828 - Cooling D"
type textarea "x"
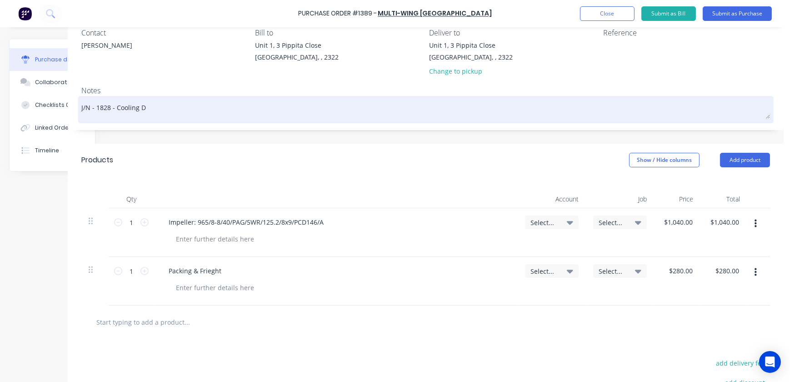
type textarea "J/N - 1828 - Cooling"
type textarea "x"
type textarea "J/N - 1828 - Cooling F"
type textarea "x"
type textarea "J/N - 1828 - Cooling Fa"
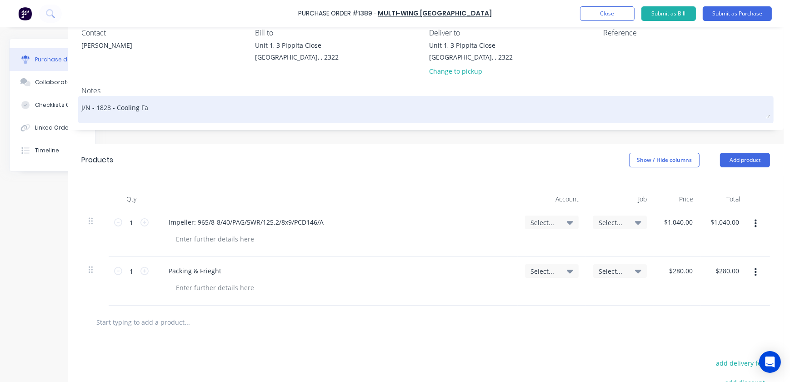
type textarea "x"
type textarea "J/N - 1828 - Cooling Fan"
type textarea "x"
type textarea "J/N - 1828 - Cooling Fan"
click at [111, 106] on textarea "J/N - 1828 - Cooling Fan" at bounding box center [425, 108] width 688 height 20
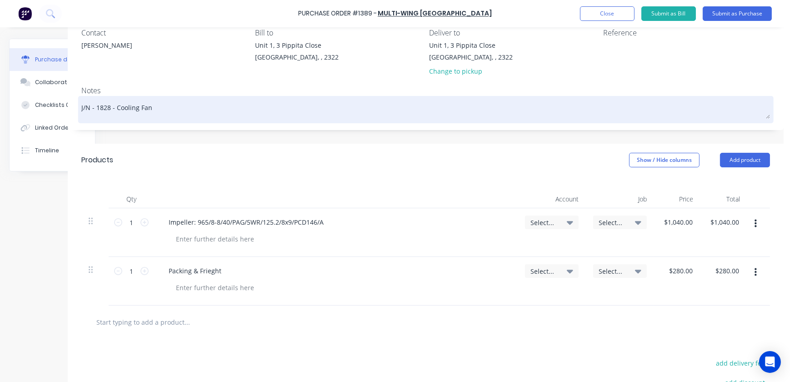
type textarea "x"
type textarea "J/N - 1828 - 9Cooling Fan"
type textarea "x"
type textarea "J/N - 1828 - 99Cooling Fan"
type textarea "x"
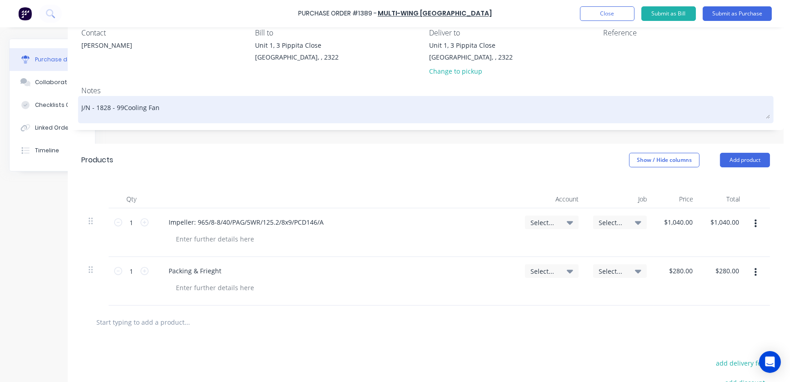
type textarea "J/N - 1828 - 996Cooling Fan"
type textarea "x"
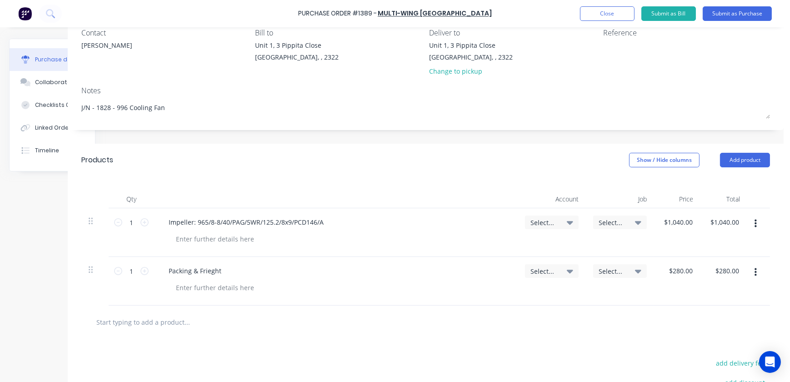
type textarea "J/N - 1828 - 996 Cooling Fan"
type textarea "x"
type textarea "J/N - 1828 - 996 Cooling Fan"
click at [622, 220] on div "Select..." at bounding box center [619, 222] width 43 height 8
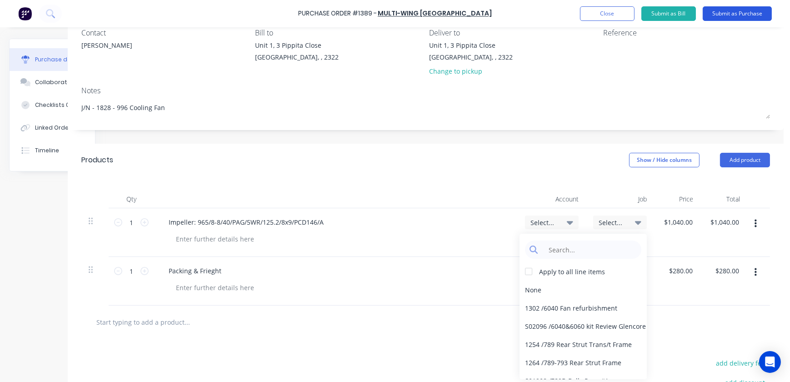
click at [739, 18] on button "Submit as Purchase" at bounding box center [736, 13] width 69 height 15
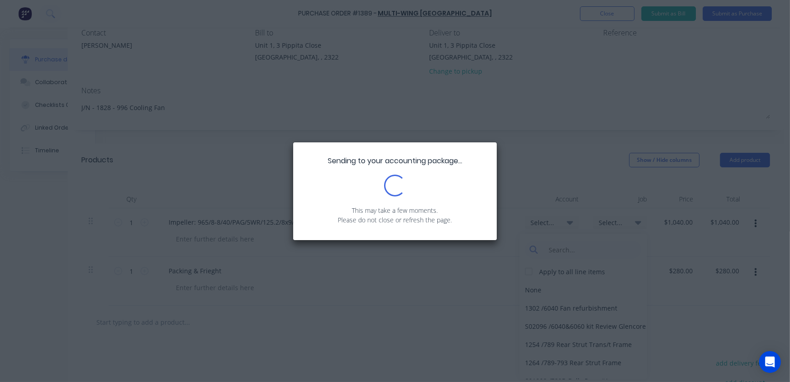
scroll to position [0, 0]
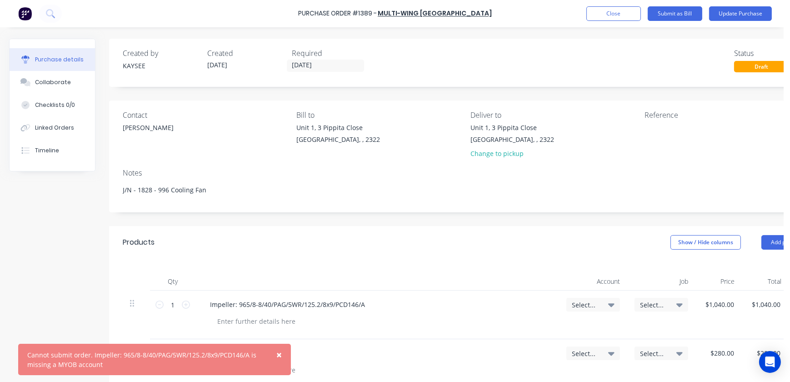
click at [595, 300] on span "Select..." at bounding box center [585, 305] width 27 height 10
click at [596, 301] on span "Select..." at bounding box center [585, 305] width 27 height 10
type textarea "x"
click at [563, 328] on input at bounding box center [563, 332] width 93 height 18
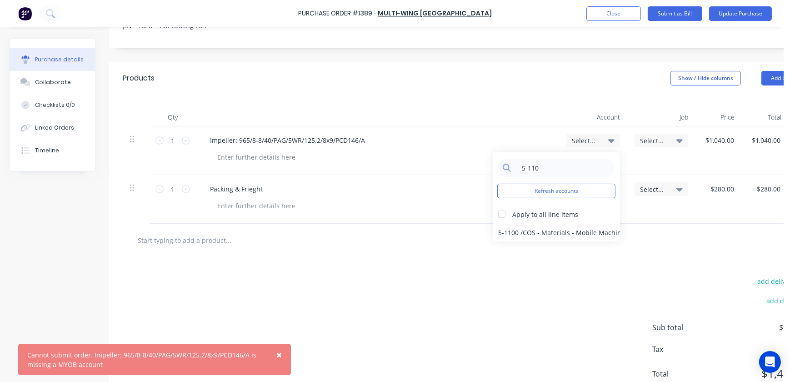
scroll to position [165, 0]
type input "5-110"
click at [505, 210] on div at bounding box center [502, 213] width 18 height 18
click at [509, 228] on div "5-1100 / COS - Materials - Mobile Machines Sound" at bounding box center [556, 231] width 127 height 18
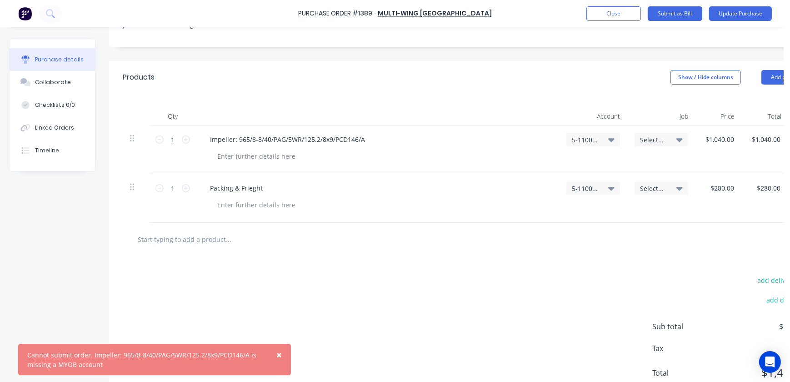
click at [640, 141] on span "Select..." at bounding box center [653, 140] width 27 height 10
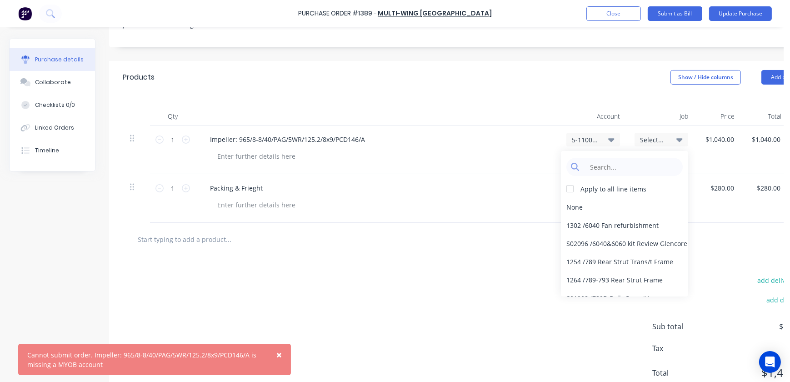
click at [647, 137] on span "Select..." at bounding box center [653, 140] width 27 height 10
type textarea "x"
click at [621, 160] on input at bounding box center [631, 167] width 93 height 18
type input "1828"
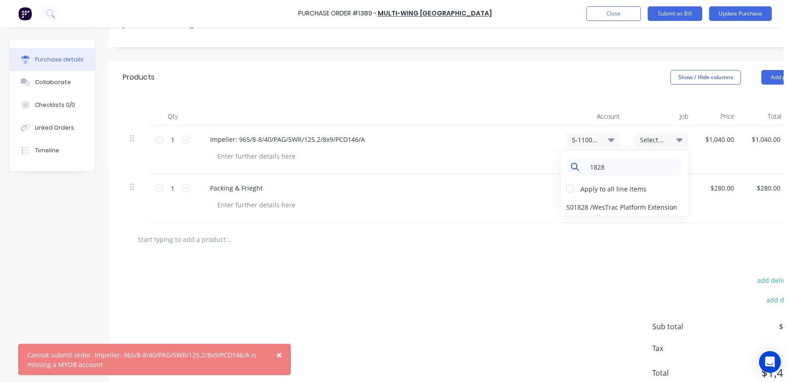
click at [607, 169] on input "1828" at bounding box center [631, 167] width 93 height 18
type textarea "x"
drag, startPoint x: 608, startPoint y: 168, endPoint x: 563, endPoint y: 165, distance: 44.6
click at [563, 165] on div "1828 Apply to all line items S01828 / WesTrac Platform Extension" at bounding box center [624, 183] width 127 height 65
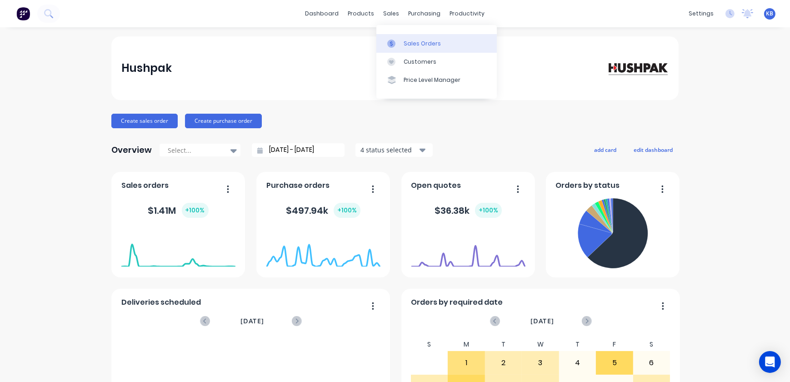
click at [402, 36] on link "Sales Orders" at bounding box center [436, 43] width 120 height 18
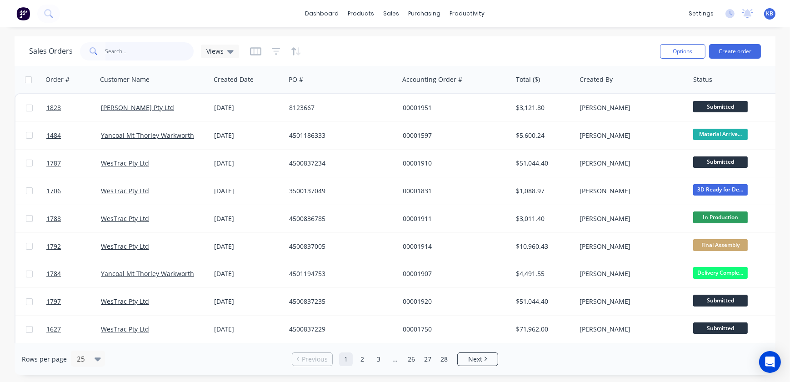
click at [141, 49] on input "text" at bounding box center [149, 51] width 89 height 18
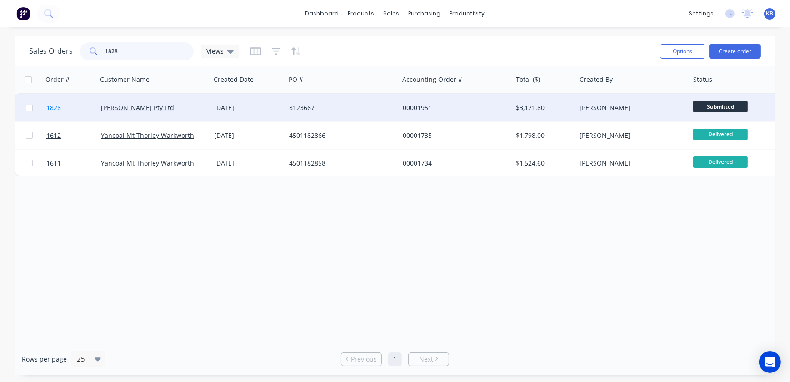
type input "1828"
click at [62, 105] on link "1828" at bounding box center [73, 107] width 55 height 27
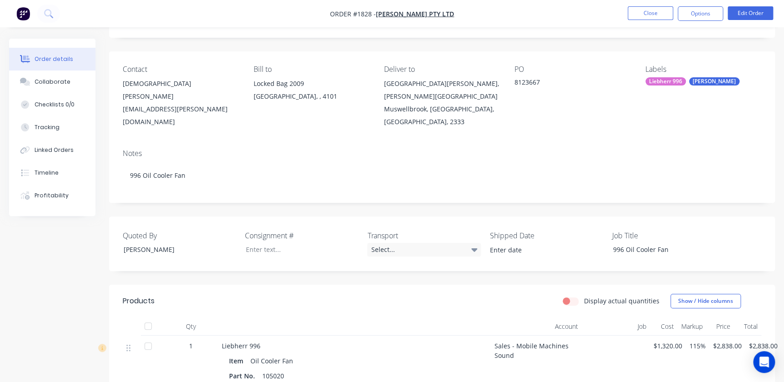
scroll to position [124, 0]
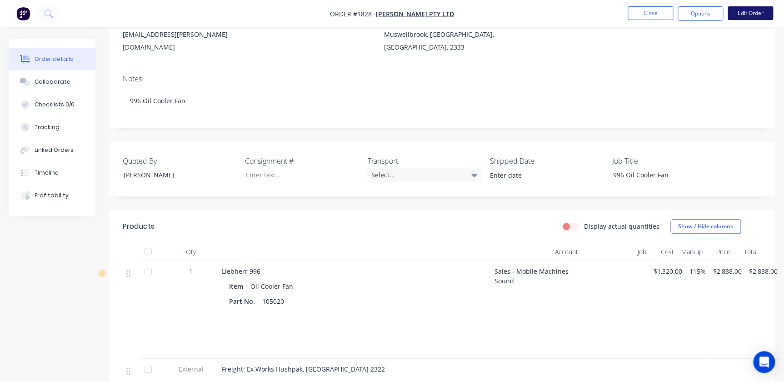
click at [762, 10] on button "Edit Order" at bounding box center [749, 13] width 45 height 14
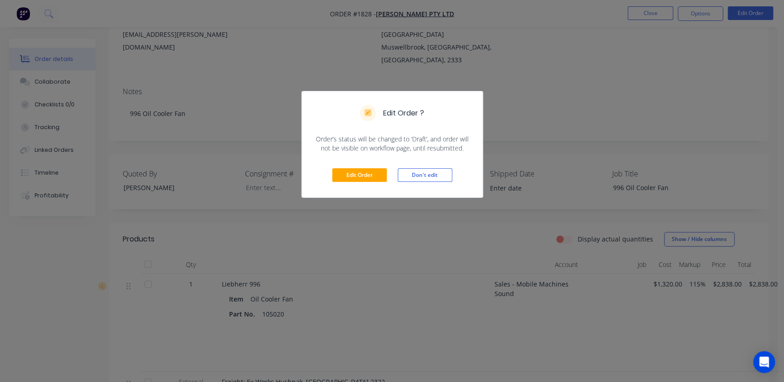
click at [373, 190] on div "Edit Order Don't edit" at bounding box center [392, 175] width 181 height 45
click at [370, 178] on button "Edit Order" at bounding box center [359, 175] width 55 height 14
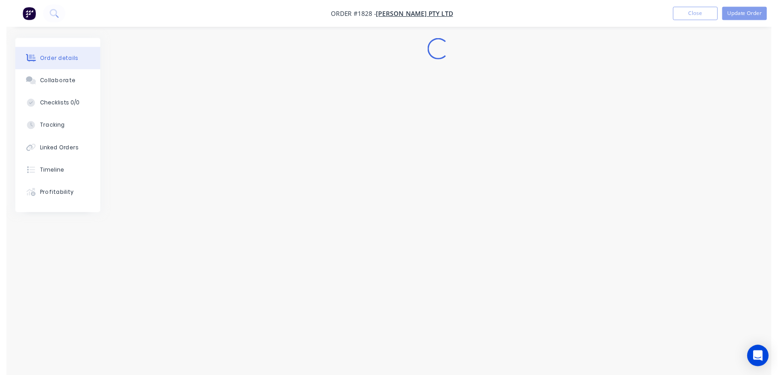
scroll to position [0, 0]
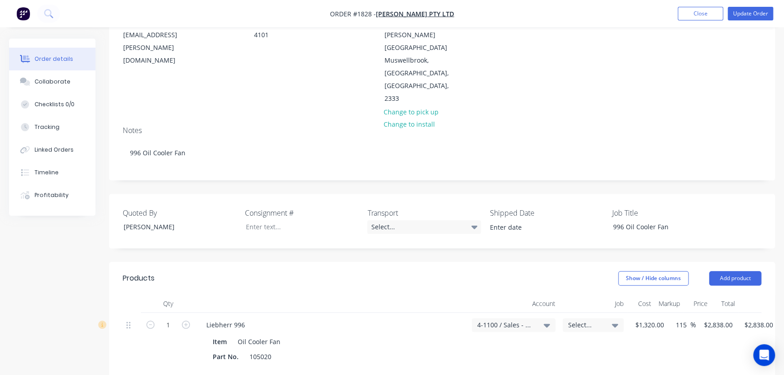
click at [584, 320] on span "Select..." at bounding box center [585, 325] width 35 height 10
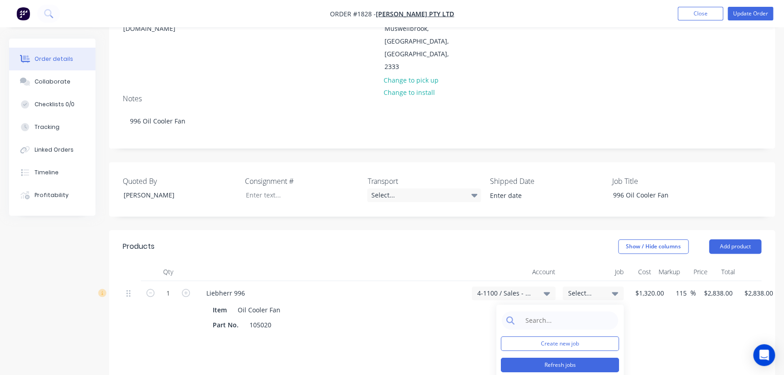
scroll to position [165, 0]
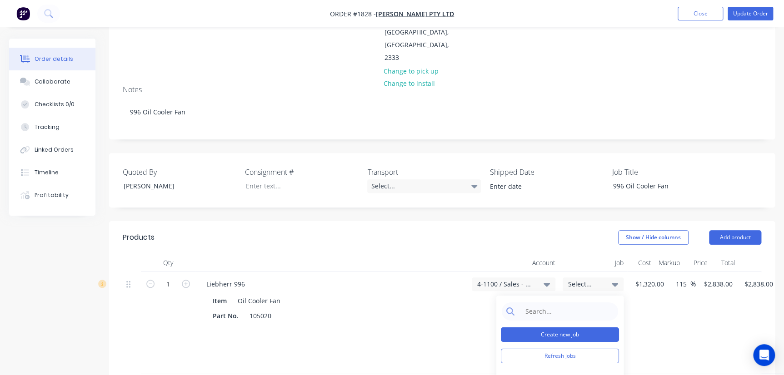
click at [558, 328] on button "Create new job" at bounding box center [560, 335] width 118 height 15
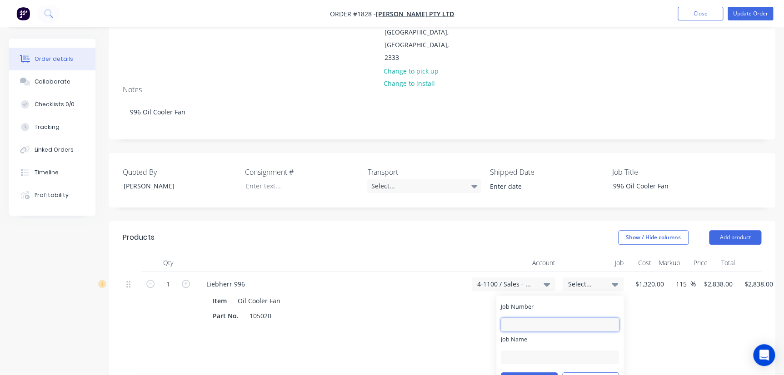
click at [561, 318] on input "Job Number" at bounding box center [560, 325] width 118 height 14
type input "1828"
click at [525, 351] on input "Job Name" at bounding box center [560, 358] width 118 height 14
type input "Thiess - 996 Fan"
click at [536, 373] on button "Save" at bounding box center [529, 380] width 57 height 15
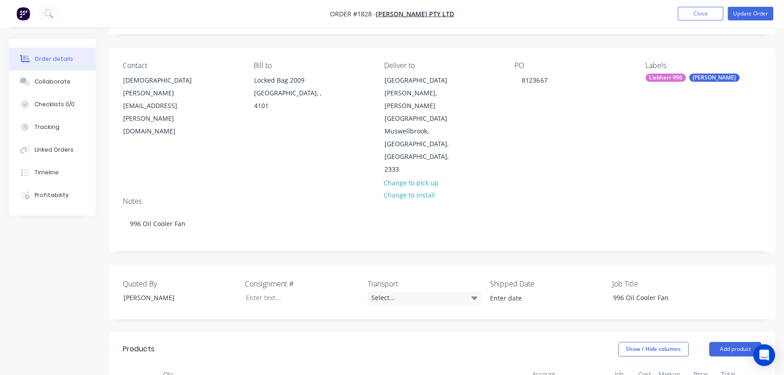
scroll to position [41, 0]
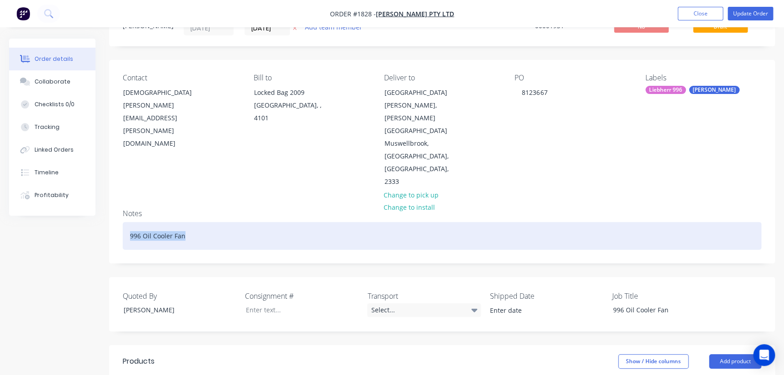
drag, startPoint x: 191, startPoint y: 201, endPoint x: 124, endPoint y: 200, distance: 66.4
click at [124, 222] on div "996 Oil Cooler Fan" at bounding box center [442, 236] width 638 height 28
copy div "996 Oil Cooler Fan"
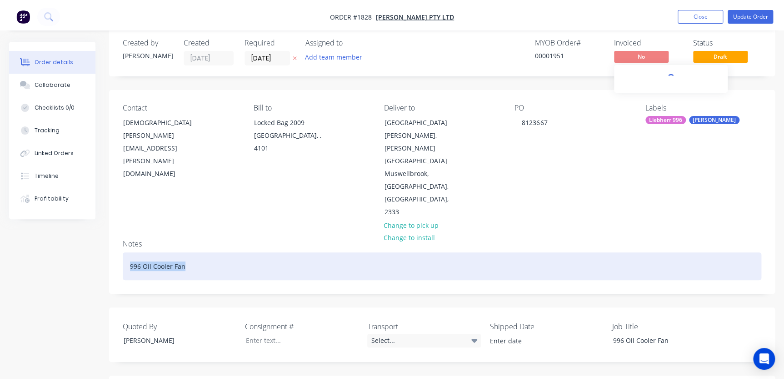
scroll to position [0, 0]
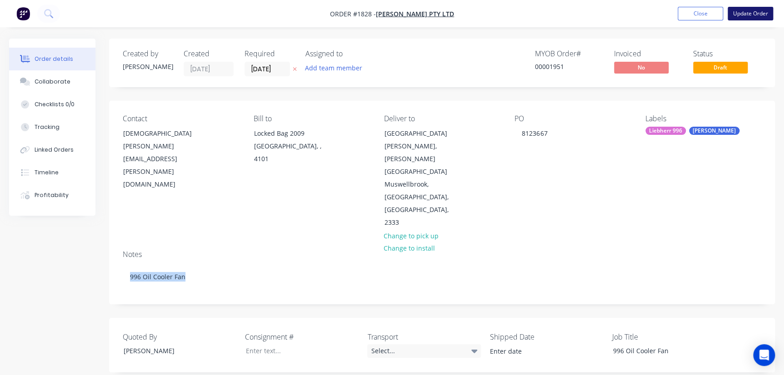
click at [747, 12] on button "Update Order" at bounding box center [749, 14] width 45 height 14
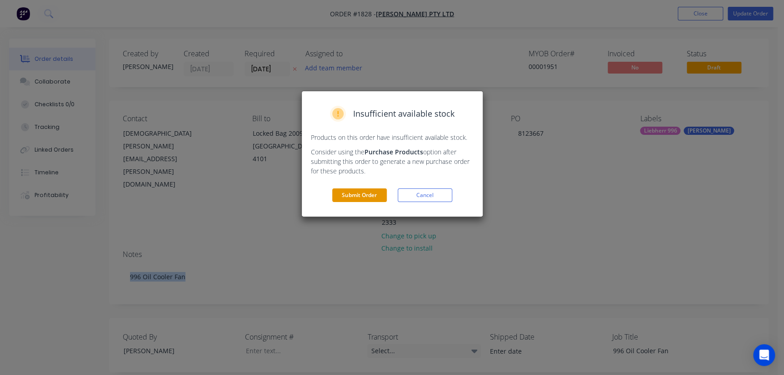
click at [353, 198] on button "Submit Order" at bounding box center [359, 196] width 55 height 14
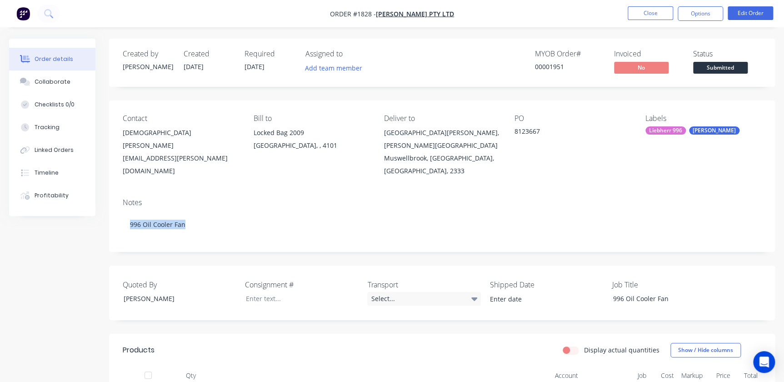
click at [725, 68] on span "Submitted" at bounding box center [720, 67] width 55 height 11
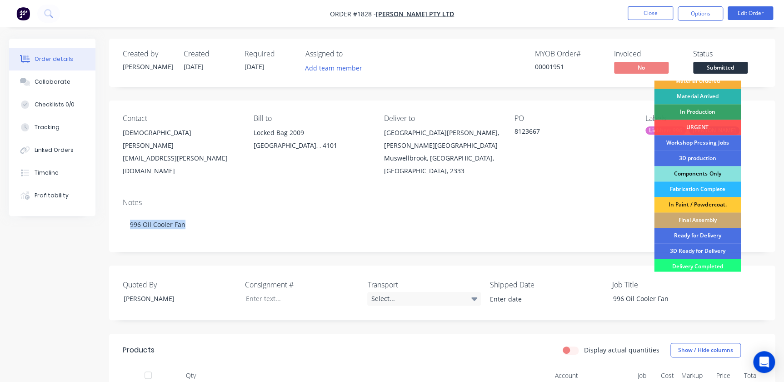
scroll to position [41, 0]
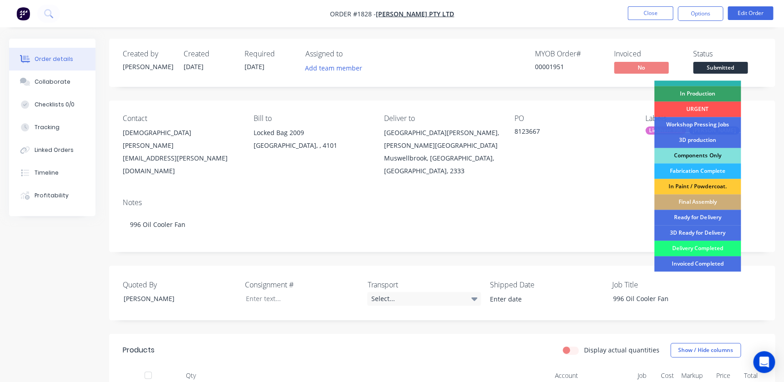
click at [703, 154] on div "Components Only" at bounding box center [697, 155] width 87 height 15
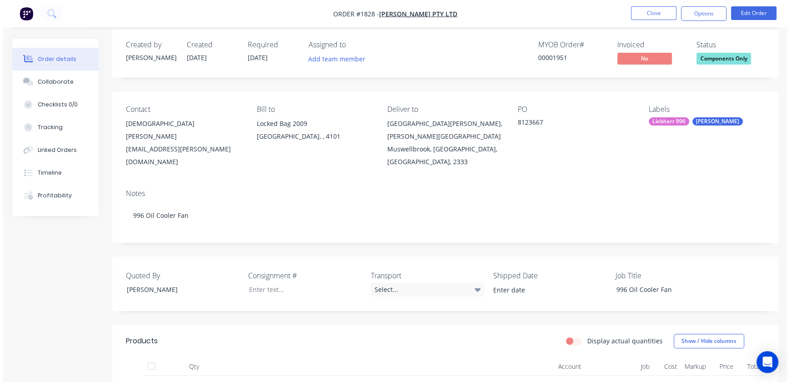
scroll to position [0, 0]
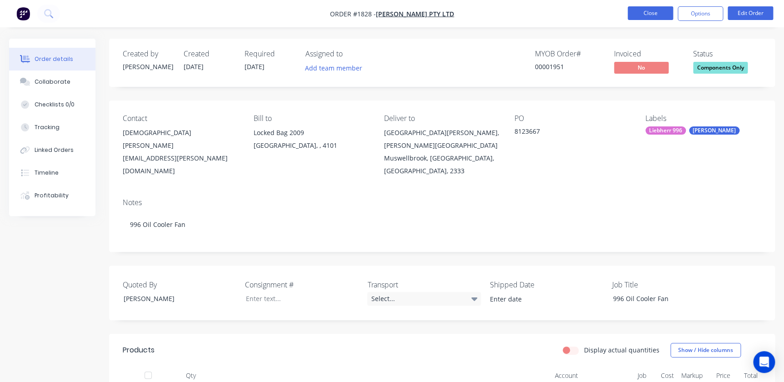
click at [654, 10] on button "Close" at bounding box center [649, 13] width 45 height 14
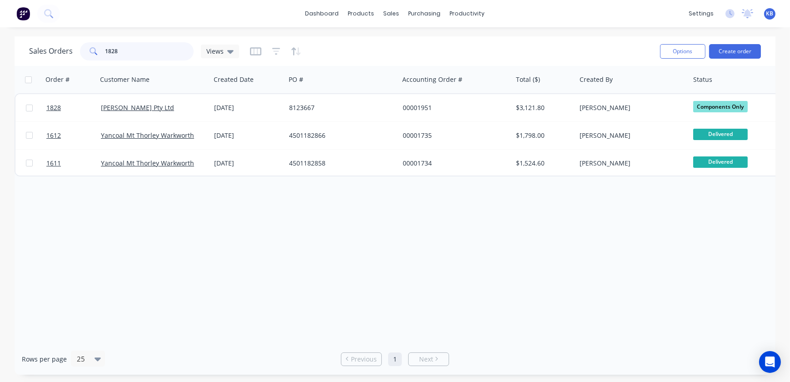
click at [155, 46] on input "1828" at bounding box center [149, 51] width 89 height 18
click at [138, 61] on div "Sales Orders 1828 Views" at bounding box center [340, 51] width 623 height 22
drag, startPoint x: 139, startPoint y: 55, endPoint x: 87, endPoint y: 54, distance: 51.8
click at [88, 54] on div "1828" at bounding box center [137, 51] width 114 height 18
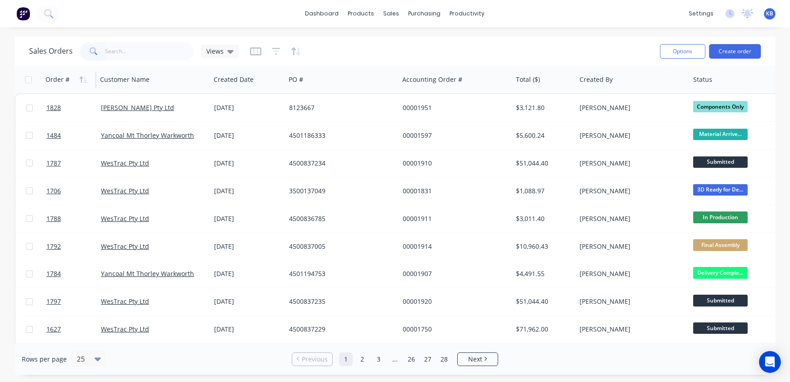
click at [64, 80] on div "Order #" at bounding box center [57, 79] width 24 height 9
click at [79, 80] on button "button" at bounding box center [84, 80] width 14 height 14
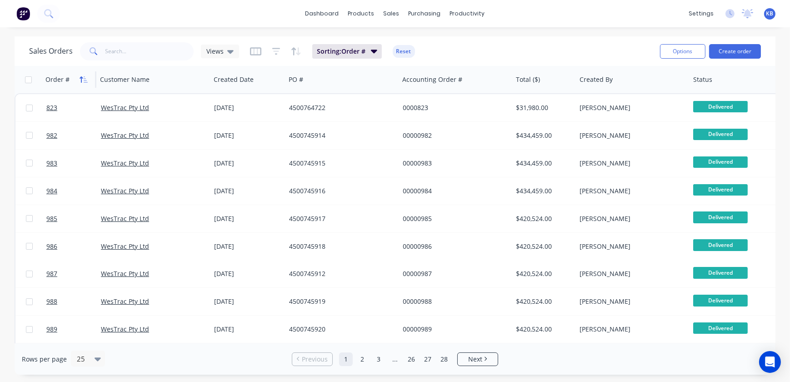
click at [82, 82] on icon "button" at bounding box center [84, 79] width 8 height 7
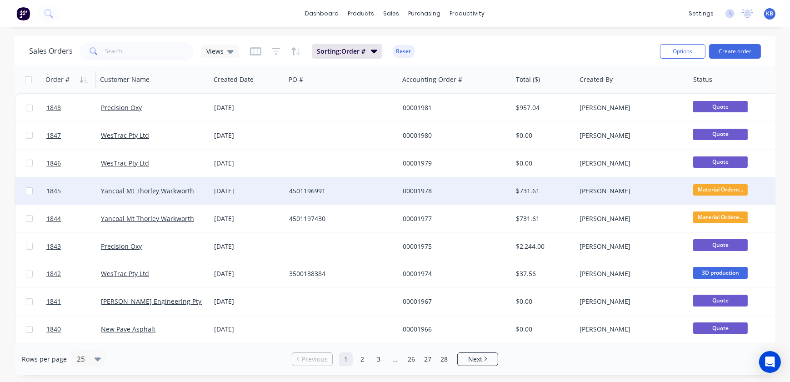
click at [729, 189] on span "Material Ordere..." at bounding box center [720, 189] width 55 height 11
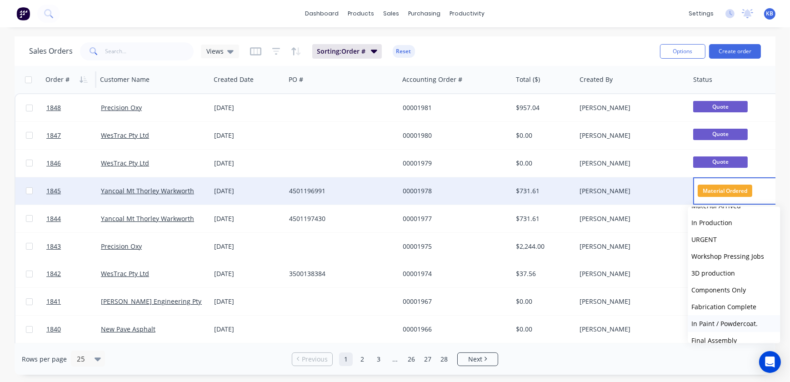
scroll to position [82, 0]
click at [716, 273] on span "Components Only" at bounding box center [719, 271] width 55 height 9
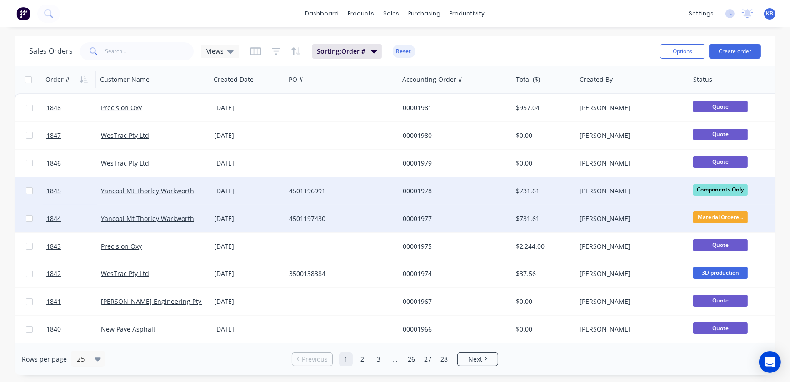
click at [719, 218] on span "Material Ordere..." at bounding box center [720, 216] width 55 height 11
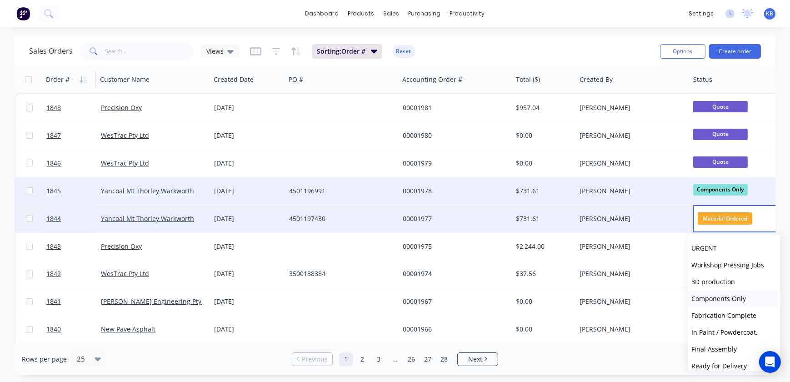
click at [719, 302] on span "Components Only" at bounding box center [719, 298] width 55 height 9
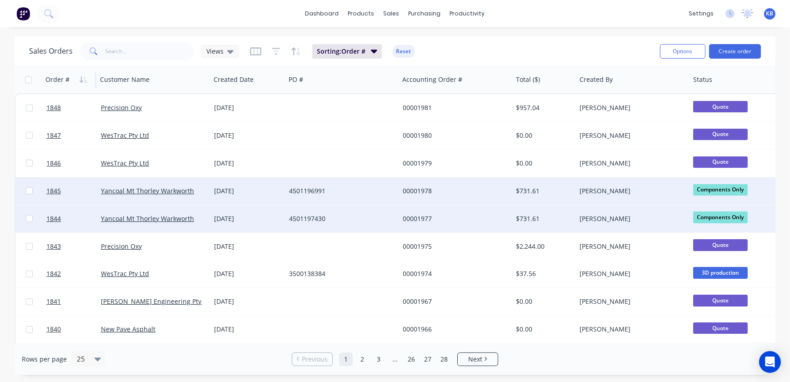
click at [597, 17] on div "dashboard products sales purchasing productivity dashboard products Product Cat…" at bounding box center [395, 13] width 790 height 27
click at [170, 58] on input "text" at bounding box center [149, 51] width 89 height 18
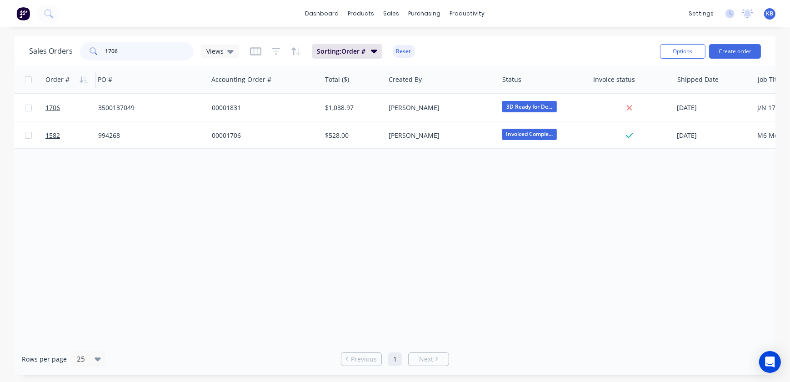
scroll to position [0, 0]
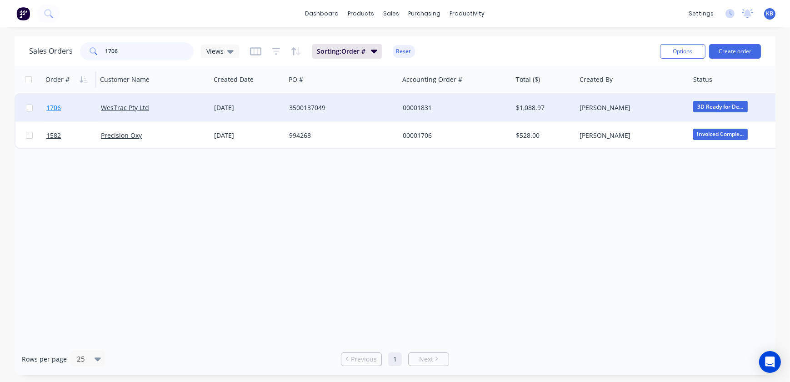
type input "1706"
click at [60, 106] on span "1706" at bounding box center [53, 107] width 15 height 9
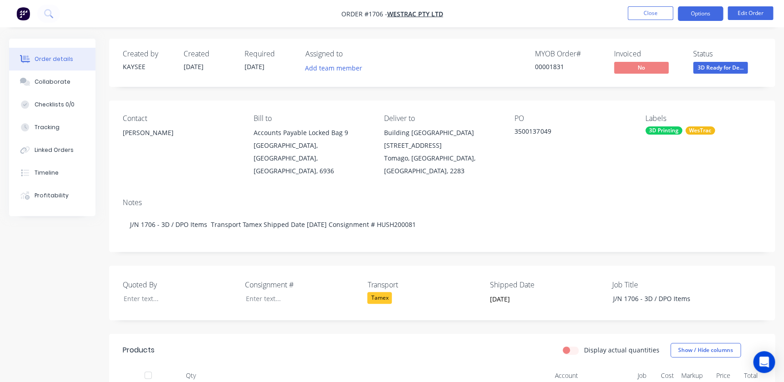
click at [694, 17] on button "Options" at bounding box center [699, 13] width 45 height 15
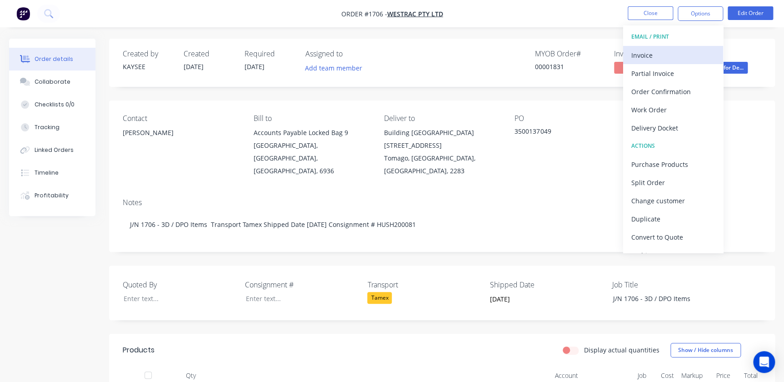
click at [646, 61] on div "Invoice" at bounding box center [673, 55] width 84 height 13
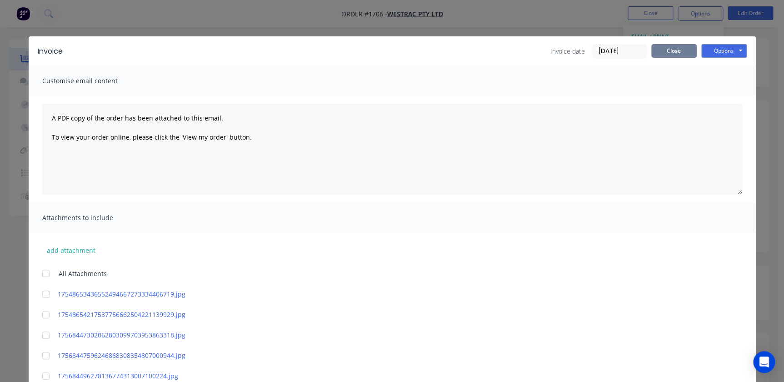
click at [689, 53] on button "Close" at bounding box center [673, 51] width 45 height 14
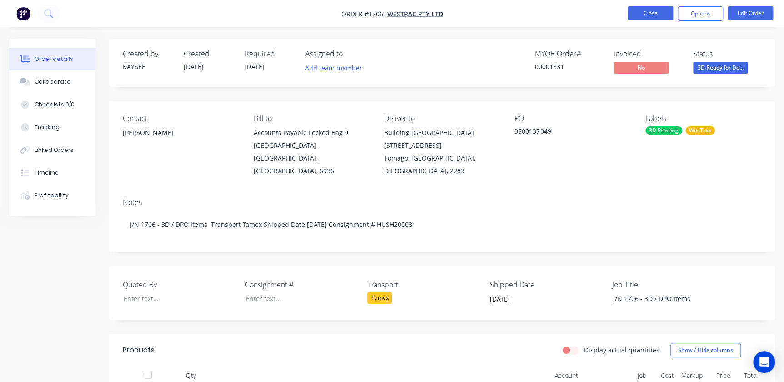
click at [657, 18] on button "Close" at bounding box center [649, 13] width 45 height 14
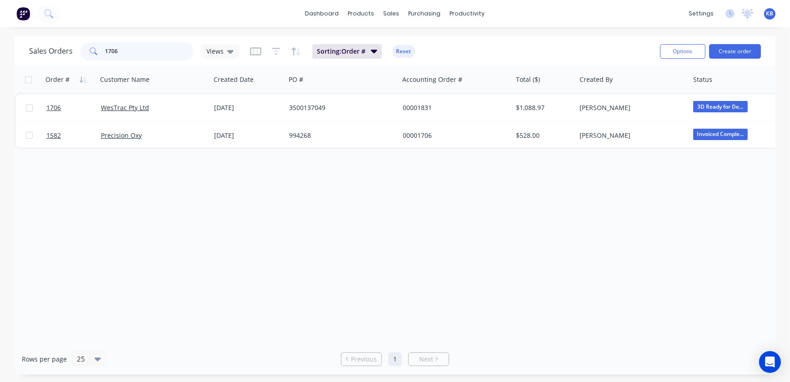
drag, startPoint x: 134, startPoint y: 52, endPoint x: 66, endPoint y: 50, distance: 68.6
click at [66, 50] on div "Sales Orders 1706 Views" at bounding box center [134, 51] width 210 height 18
click at [215, 186] on div "Order # Customer Name Created Date PO # Accounting Order # Total ($) Created By…" at bounding box center [395, 204] width 761 height 277
click at [387, 15] on div "sales" at bounding box center [391, 14] width 25 height 14
click at [404, 45] on link "Sales Orders" at bounding box center [439, 43] width 120 height 18
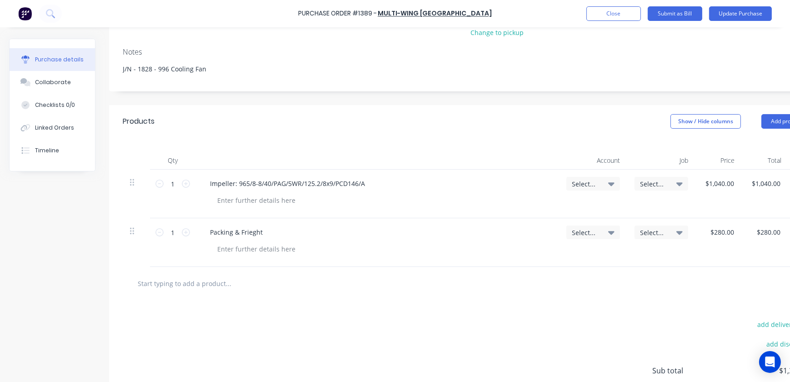
scroll to position [124, 0]
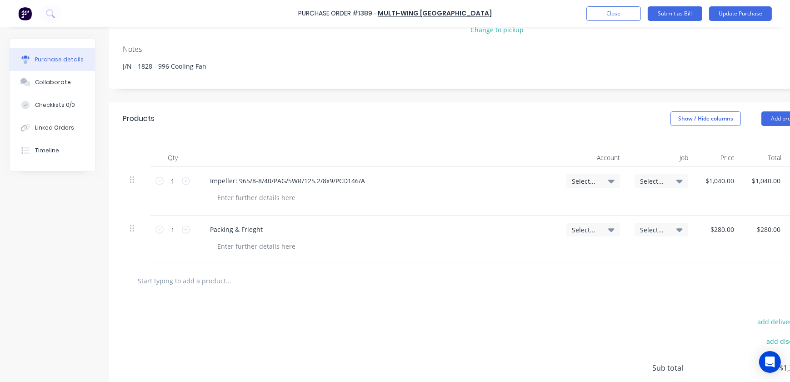
click at [597, 190] on div "Select..." at bounding box center [593, 191] width 68 height 49
click at [597, 177] on span "Select..." at bounding box center [585, 181] width 27 height 10
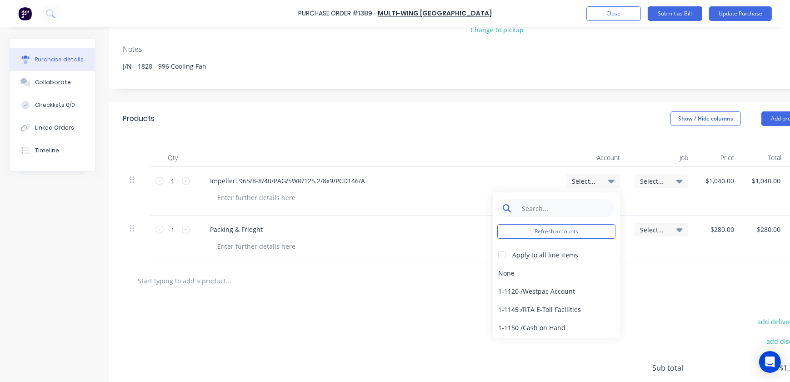
type textarea "x"
click at [586, 199] on input at bounding box center [563, 208] width 93 height 18
type input "5"
type textarea "x"
type input "5-11"
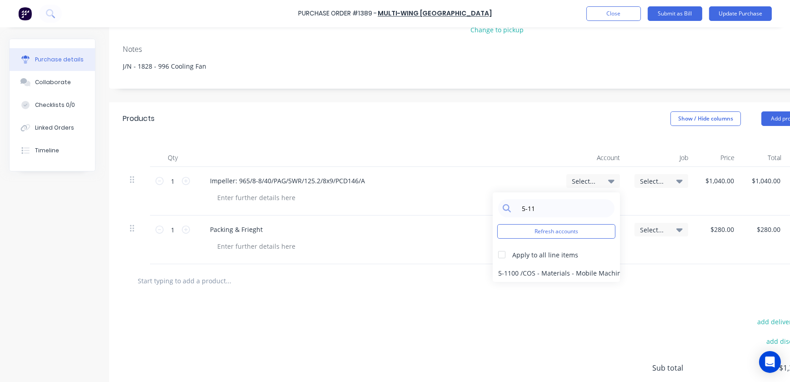
click at [521, 268] on div "5-1100 / COS - Materials - Mobile Machines Sound" at bounding box center [556, 273] width 127 height 18
click at [667, 179] on span "Select..." at bounding box center [653, 181] width 27 height 10
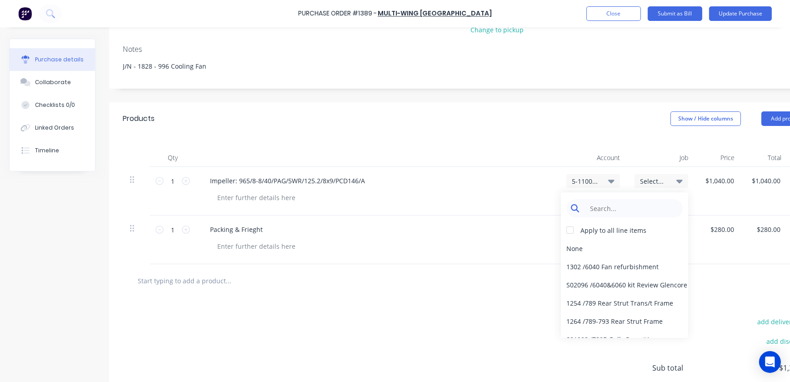
type textarea "x"
click at [649, 200] on input at bounding box center [631, 208] width 93 height 18
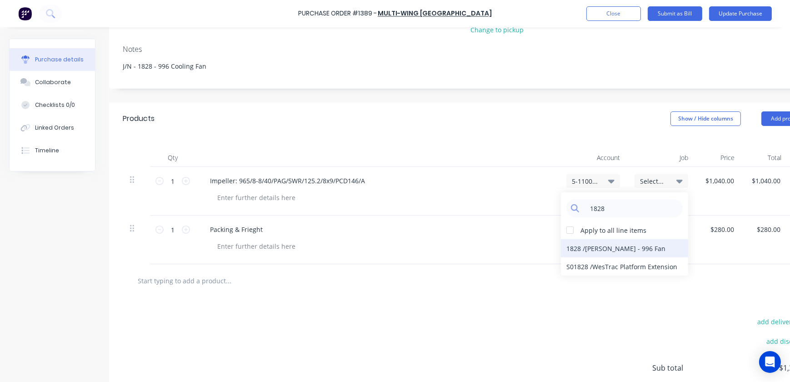
type input "1828"
click at [566, 251] on div "1828 / Thiess - 996 Fan" at bounding box center [624, 248] width 127 height 18
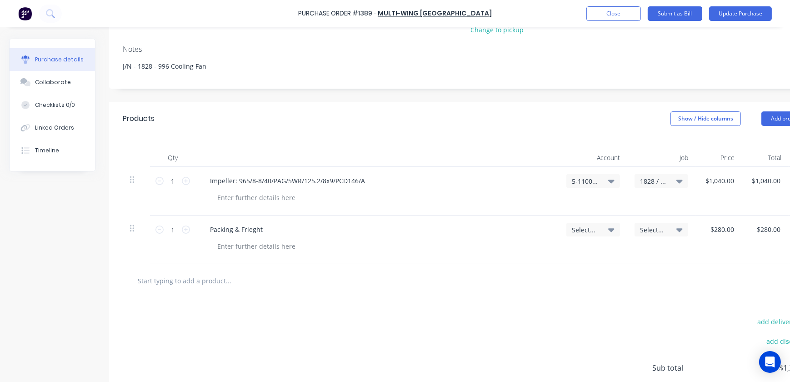
click at [684, 270] on div at bounding box center [467, 280] width 688 height 33
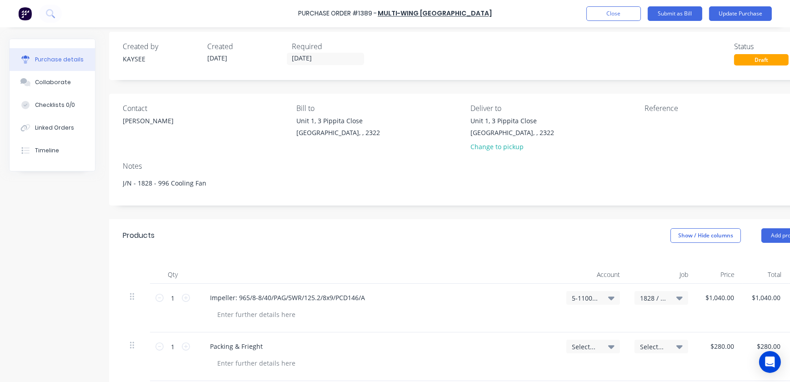
scroll to position [0, 0]
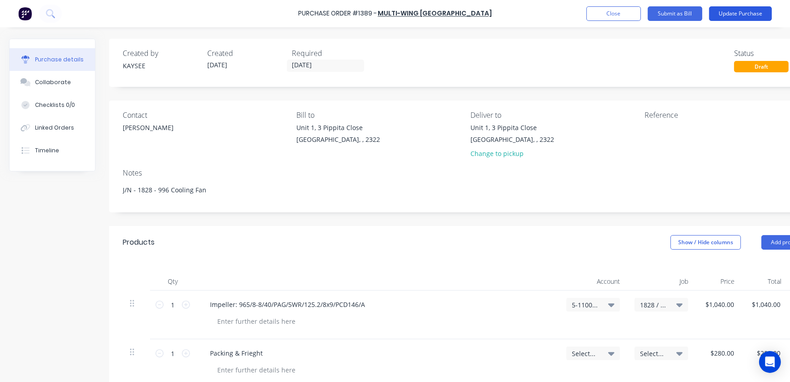
click at [732, 13] on button "Update Purchase" at bounding box center [740, 13] width 63 height 15
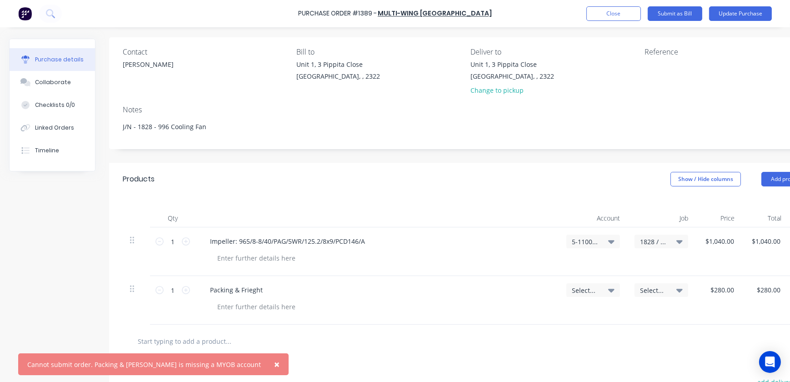
scroll to position [82, 0]
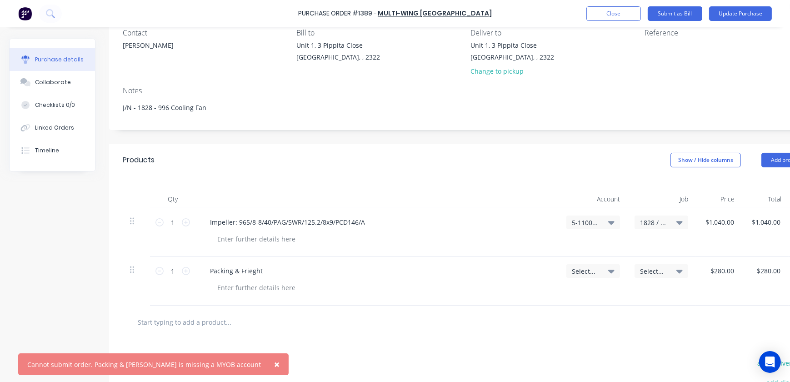
click at [615, 273] on div "Select..." at bounding box center [593, 271] width 54 height 14
type textarea "x"
drag, startPoint x: 546, startPoint y: 303, endPoint x: 539, endPoint y: 299, distance: 8.3
click at [547, 302] on input at bounding box center [563, 298] width 93 height 18
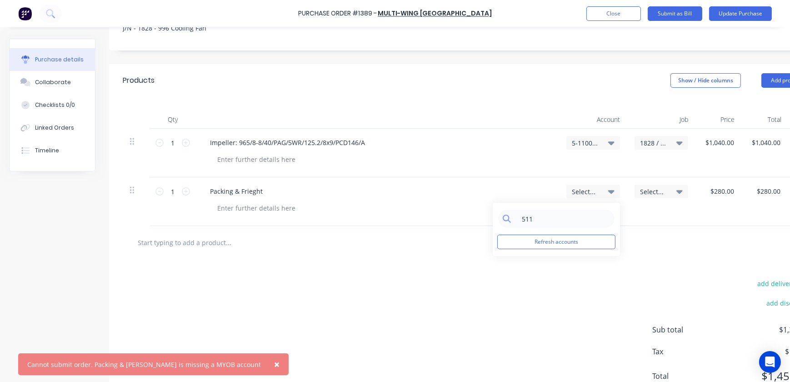
scroll to position [165, 0]
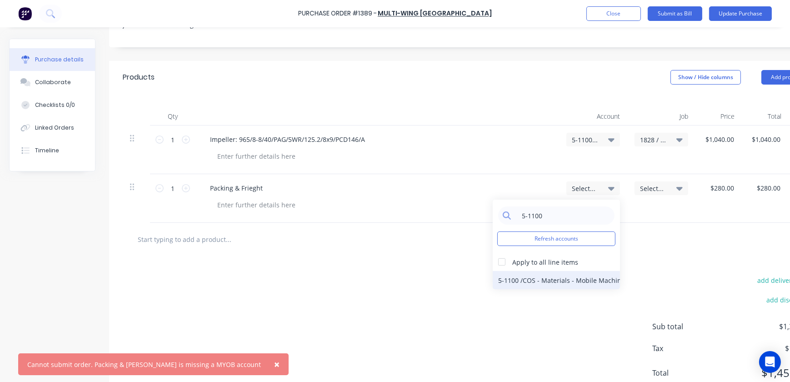
type input "5-1100"
drag, startPoint x: 523, startPoint y: 278, endPoint x: 532, endPoint y: 273, distance: 10.4
click at [523, 278] on div "5-1100 / COS - Materials - Mobile Machines Sound" at bounding box center [556, 280] width 127 height 18
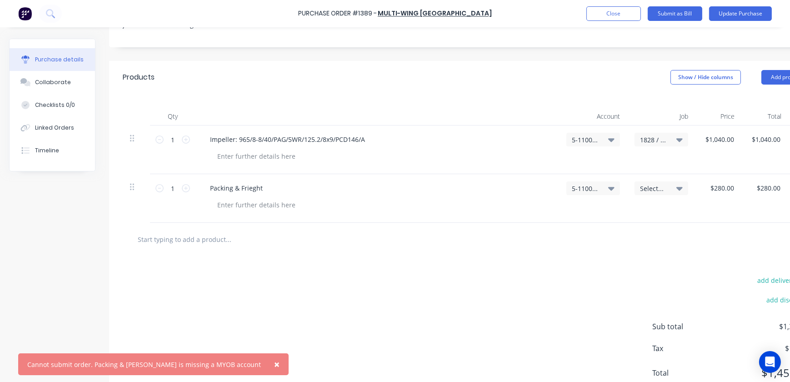
click at [667, 186] on span "Select..." at bounding box center [653, 189] width 27 height 10
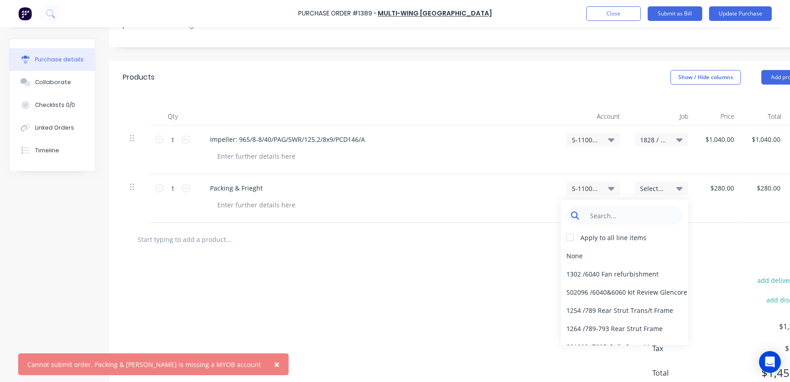
type textarea "x"
click at [636, 209] on input at bounding box center [631, 215] width 93 height 18
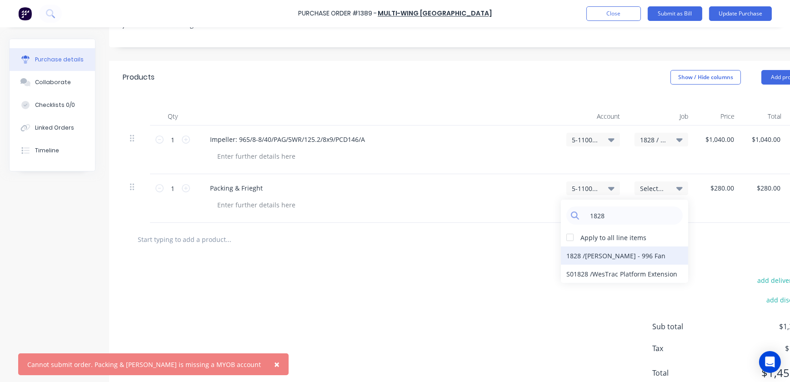
type input "1828"
click at [592, 252] on div "1828 / Thiess - 996 Fan" at bounding box center [624, 255] width 127 height 18
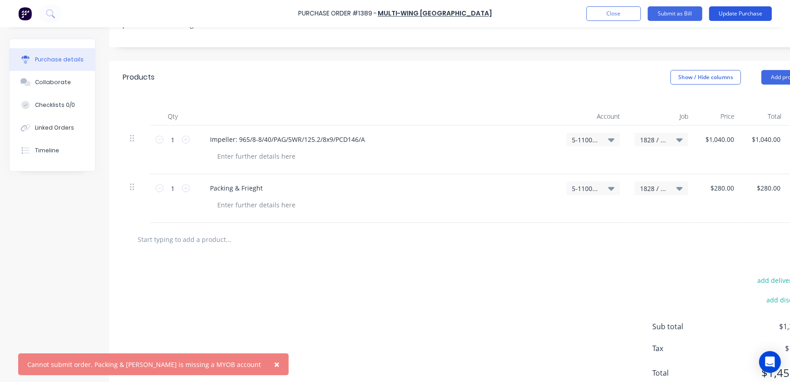
click at [737, 11] on button "Update Purchase" at bounding box center [740, 13] width 63 height 15
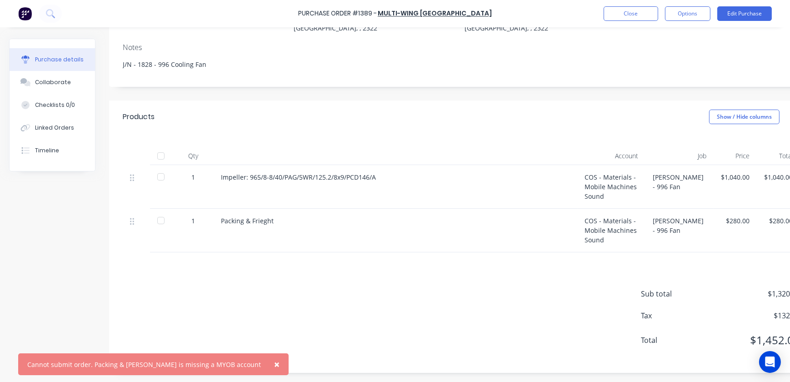
scroll to position [118, 0]
click at [265, 366] on button "×" at bounding box center [277, 364] width 24 height 22
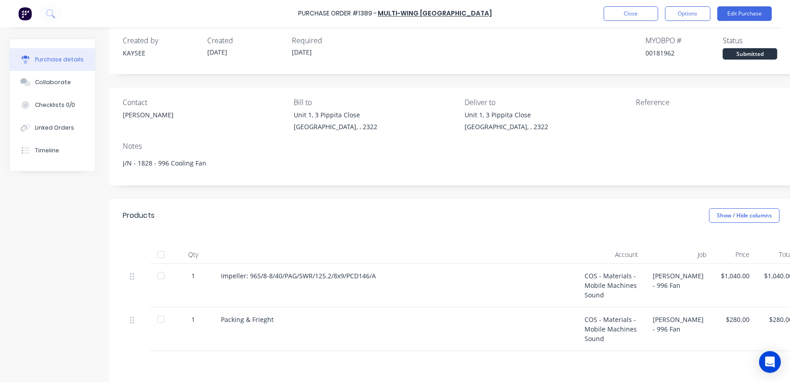
scroll to position [0, 0]
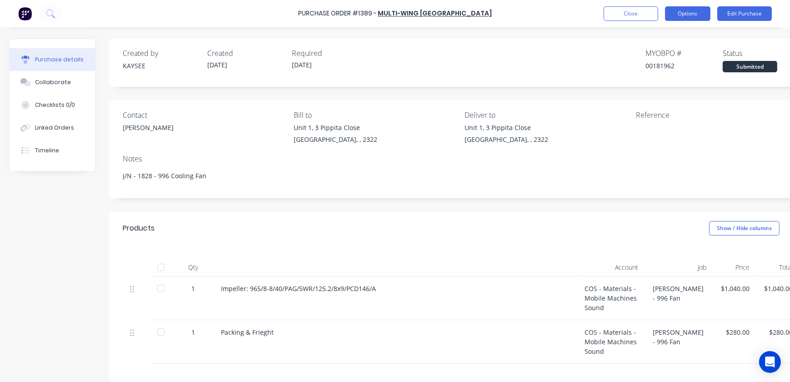
click at [680, 10] on button "Options" at bounding box center [687, 13] width 45 height 15
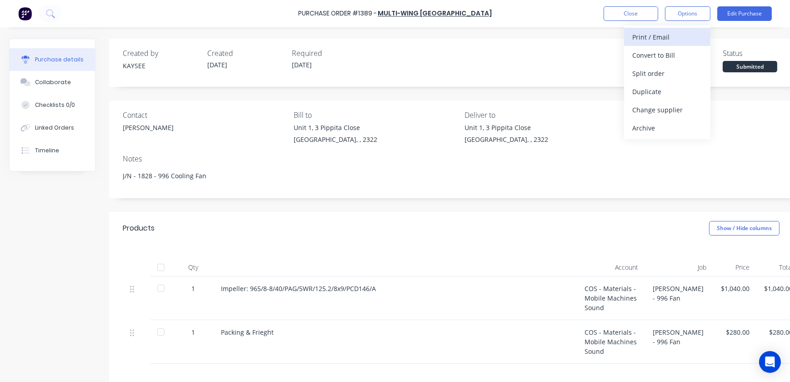
click at [648, 41] on div "Print / Email" at bounding box center [667, 36] width 70 height 13
click at [651, 57] on div "With pricing" at bounding box center [667, 55] width 70 height 13
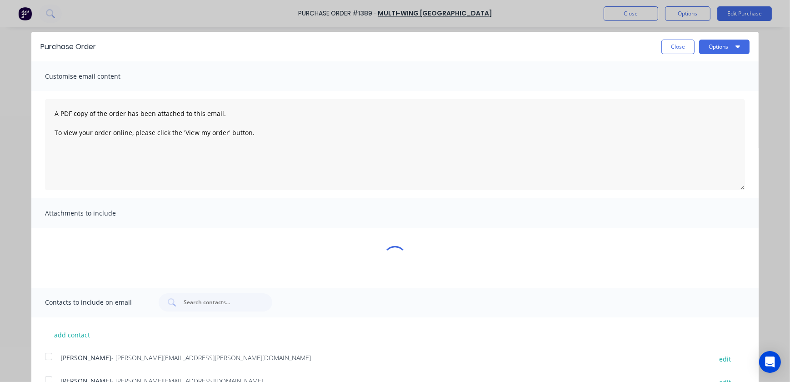
type textarea "x"
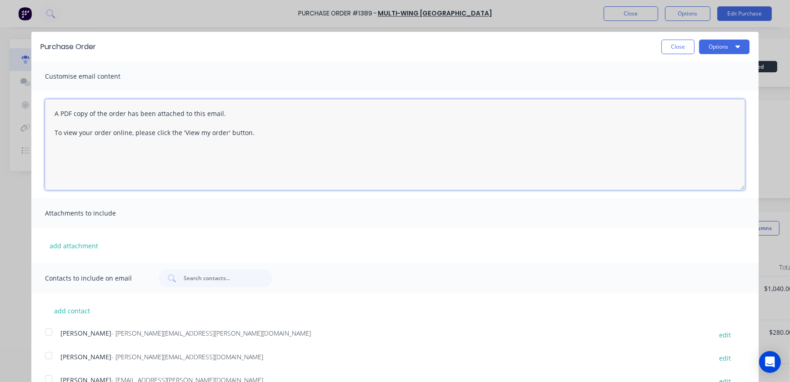
drag, startPoint x: 241, startPoint y: 136, endPoint x: 19, endPoint y: 111, distance: 223.1
click at [19, 111] on div "Purchase Order Close Options Customise email content A PDF copy of the order ha…" at bounding box center [395, 191] width 790 height 382
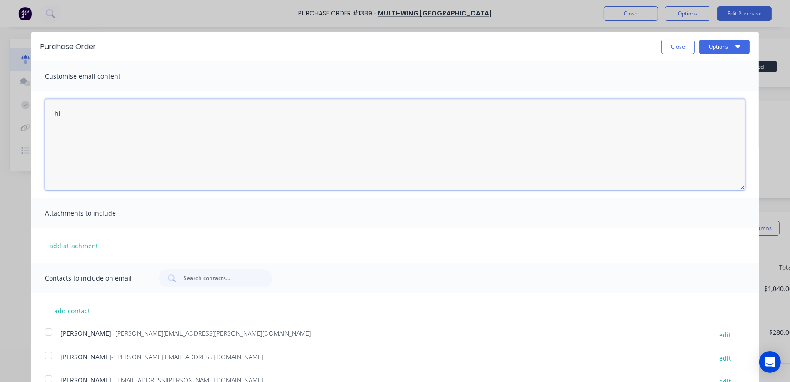
type textarea "h"
click at [82, 244] on button "add attachment" at bounding box center [74, 246] width 58 height 14
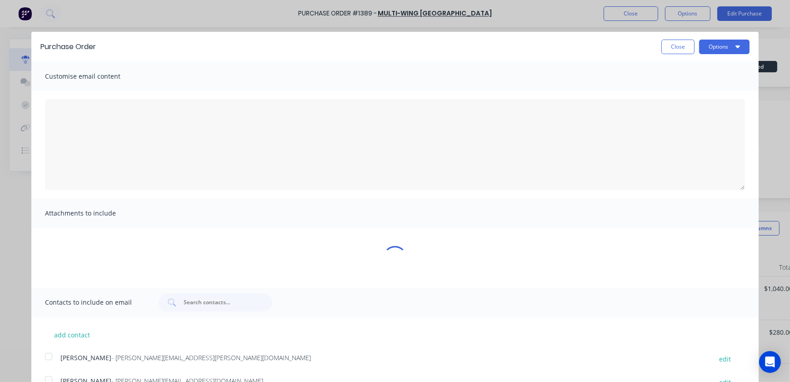
type textarea "x"
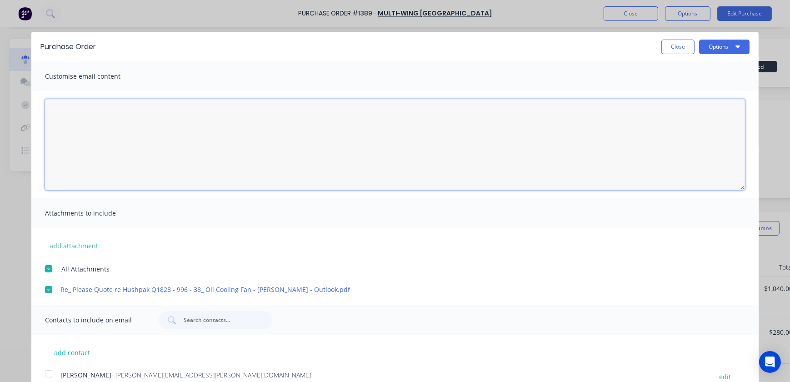
click at [123, 152] on textarea "03/09/25" at bounding box center [395, 144] width 700 height 91
type textarea "h"
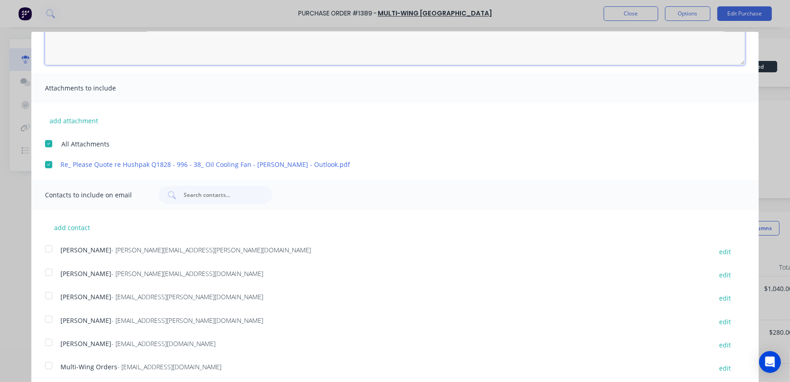
scroll to position [138, 0]
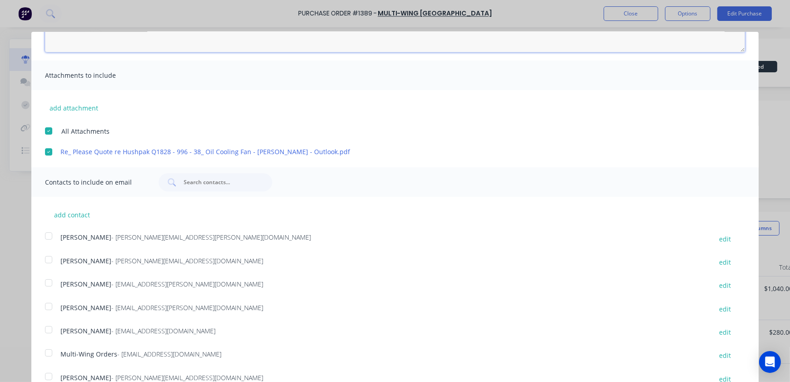
click at [52, 350] on div at bounding box center [49, 353] width 18 height 18
click at [47, 286] on div at bounding box center [49, 283] width 18 height 18
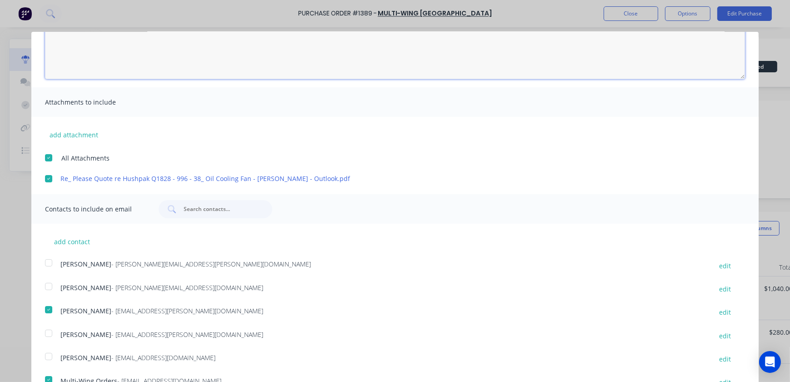
scroll to position [96, 0]
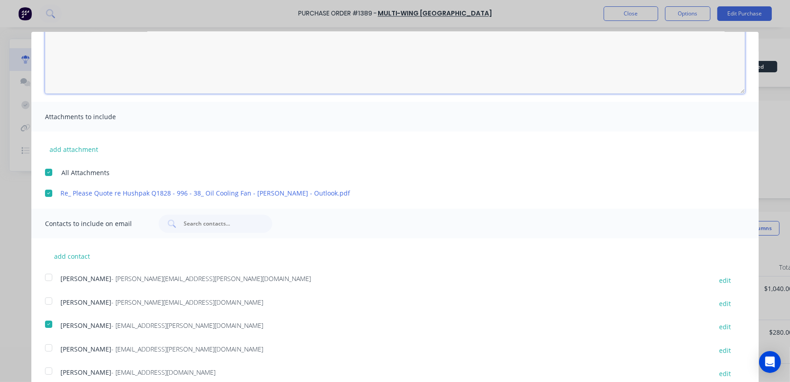
click at [52, 300] on div at bounding box center [49, 301] width 18 height 18
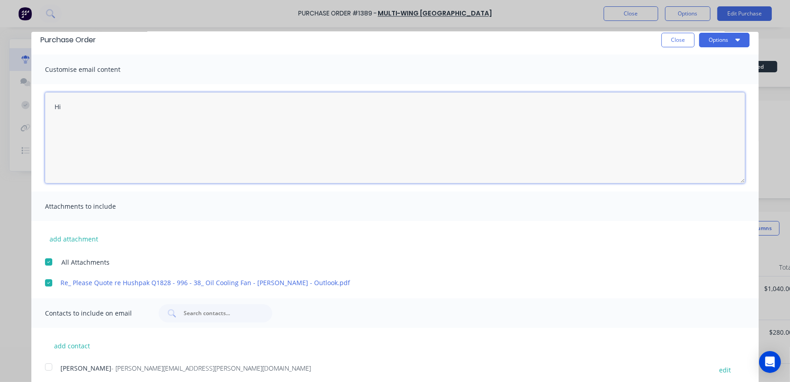
scroll to position [0, 0]
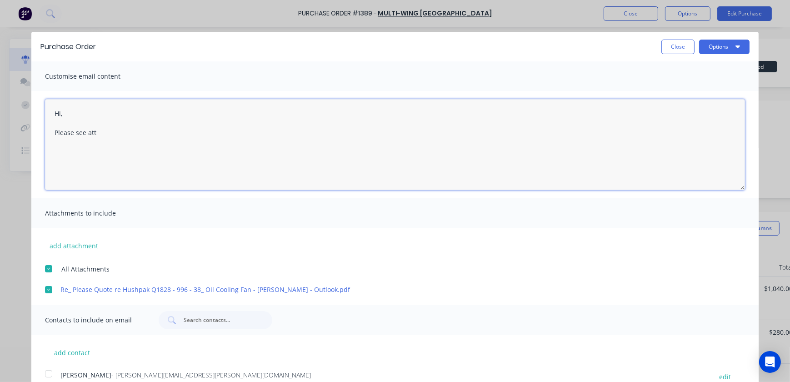
type textarea "Hi, Please see atta"
type textarea "x"
click at [66, 164] on textarea "Hi, Please see attached PO 1389 Any issues with this please feel free to contac…" at bounding box center [395, 144] width 700 height 91
paste textarea "Kind Regards Kaysee Browne Client Relations Specialist E: kaysee.browne@hushpak…"
click at [61, 165] on textarea "Hi, Please see attached PO 1389 Any issues with this please feel free to contac…" at bounding box center [395, 144] width 700 height 91
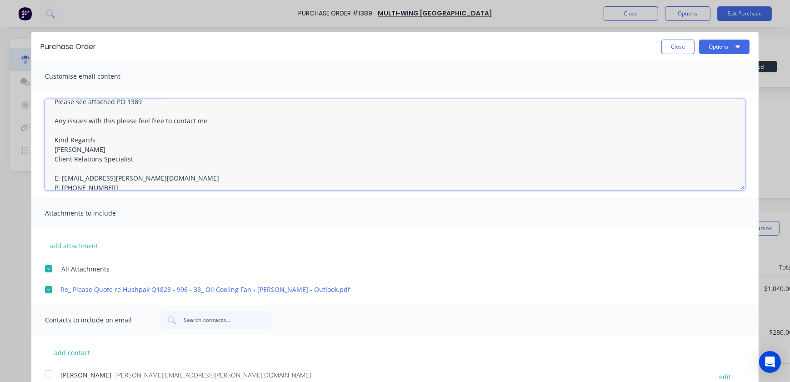
scroll to position [62, 0]
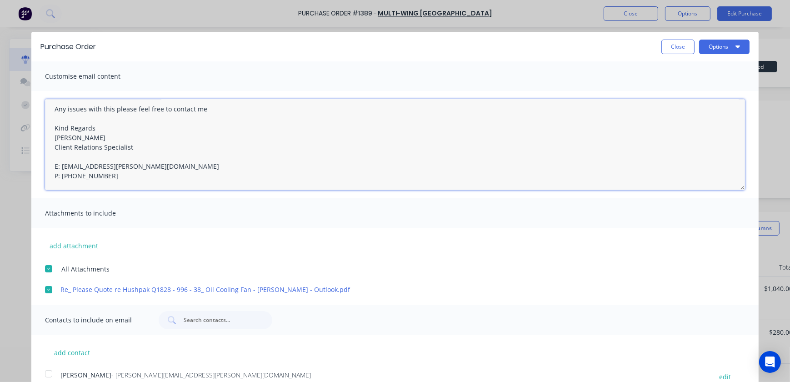
click at [59, 142] on textarea "Hi, Please see attached PO 1389 Any issues with this please feel free to contac…" at bounding box center [395, 144] width 700 height 91
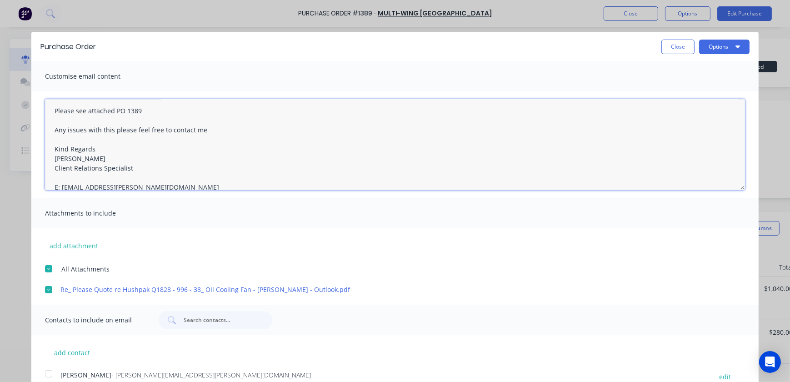
scroll to position [41, 0]
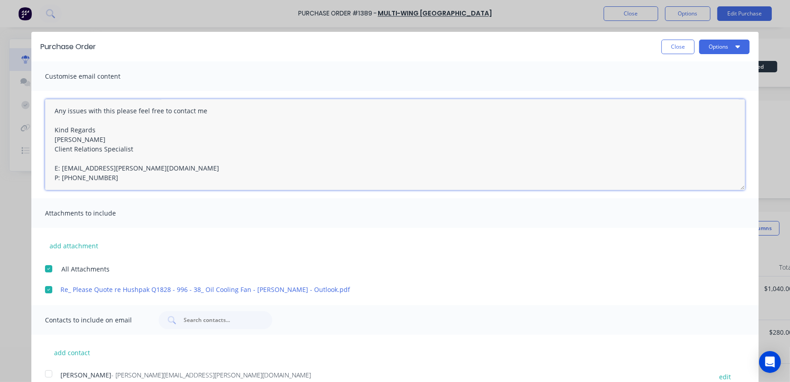
click at [100, 160] on textarea "Hi, Please see attached PO 1389 Any issues with this please feel free to contac…" at bounding box center [395, 144] width 700 height 91
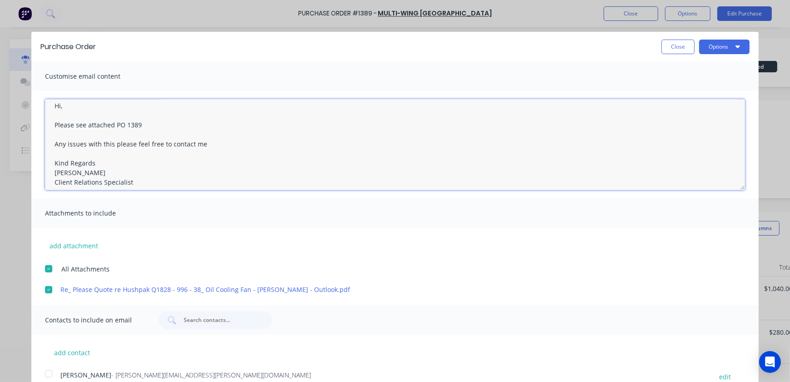
scroll to position [0, 0]
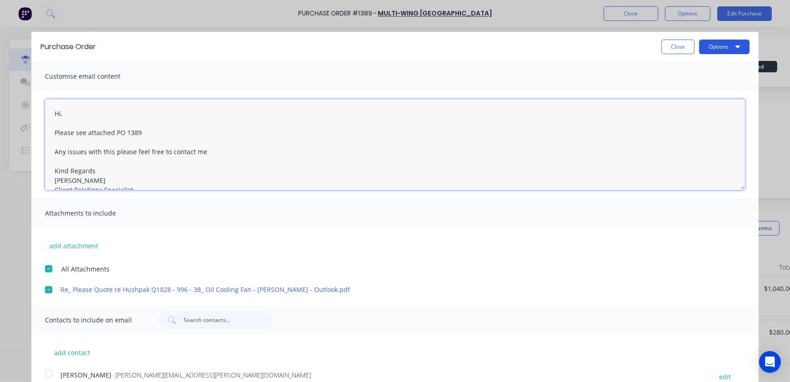
type textarea "Hi, Please see attached PO 1389 Any issues with this please feel free to contac…"
click at [711, 48] on button "Options" at bounding box center [724, 47] width 50 height 15
drag, startPoint x: 673, startPoint y: 85, endPoint x: 341, endPoint y: 135, distance: 335.9
click at [338, 136] on div "Purchase Order Close Options Print Email Customise email content Hi, Please see…" at bounding box center [394, 277] width 727 height 491
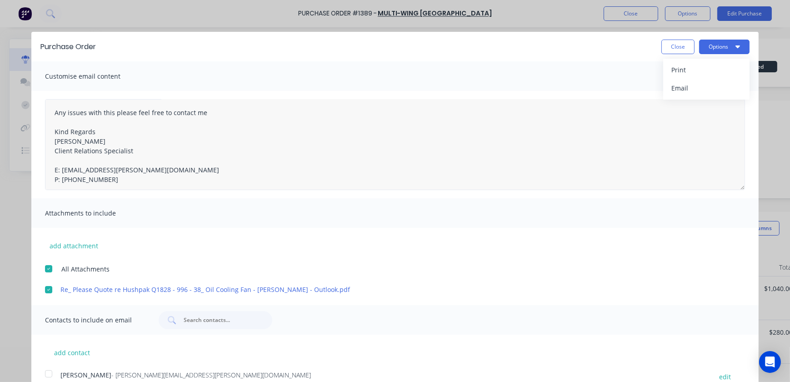
scroll to position [20, 0]
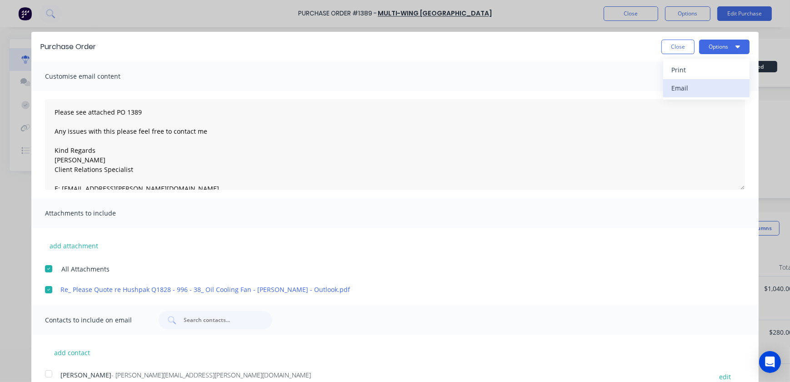
click at [672, 90] on div "Email" at bounding box center [706, 87] width 70 height 13
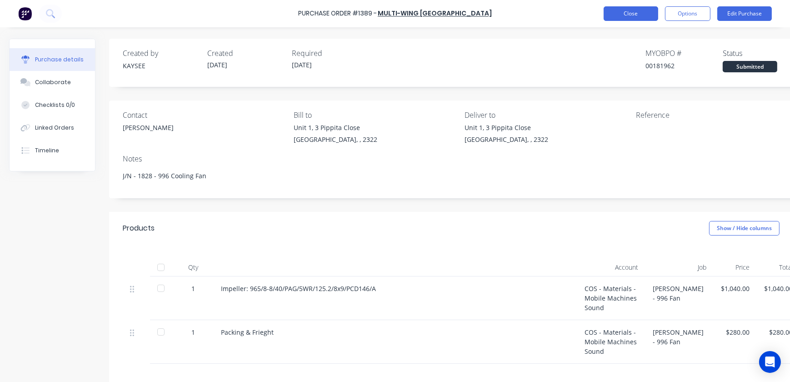
click at [627, 14] on button "Close" at bounding box center [630, 13] width 55 height 15
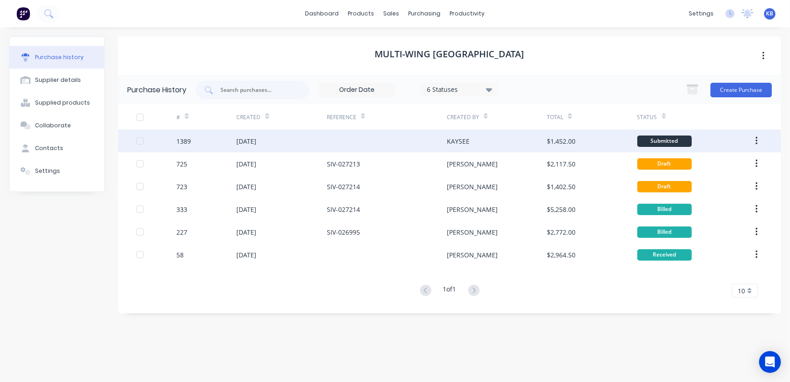
click at [197, 140] on div "1389" at bounding box center [206, 140] width 60 height 23
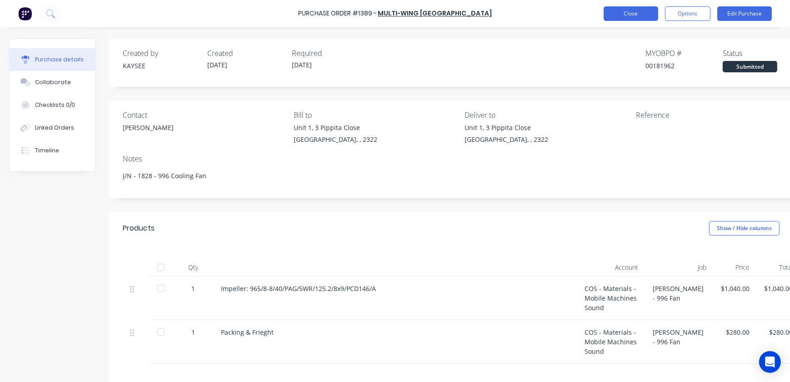
click at [609, 13] on button "Close" at bounding box center [630, 13] width 55 height 15
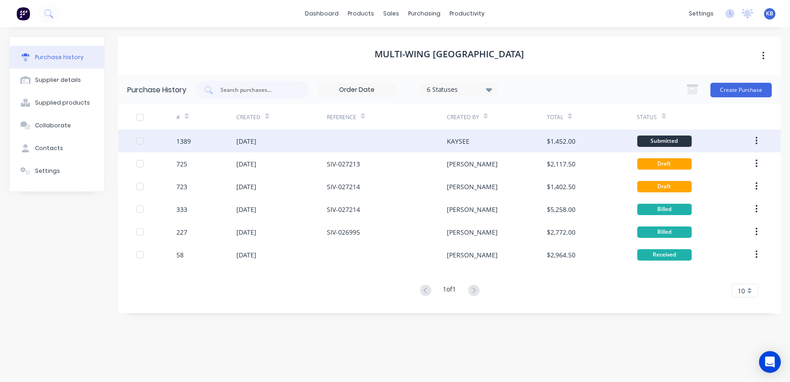
click at [662, 141] on div "Submitted" at bounding box center [664, 140] width 55 height 11
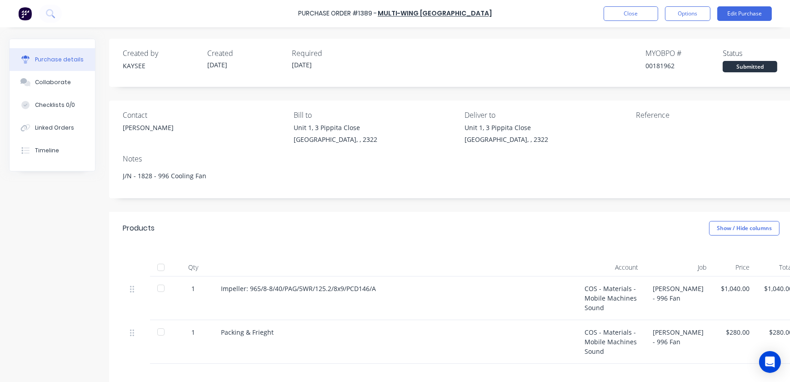
click at [742, 70] on div "Submitted" at bounding box center [749, 66] width 55 height 11
click at [742, 65] on div "Submitted" at bounding box center [749, 66] width 55 height 11
click at [762, 67] on div "Submitted" at bounding box center [749, 66] width 55 height 11
click at [744, 9] on button "Edit Purchase" at bounding box center [744, 13] width 55 height 15
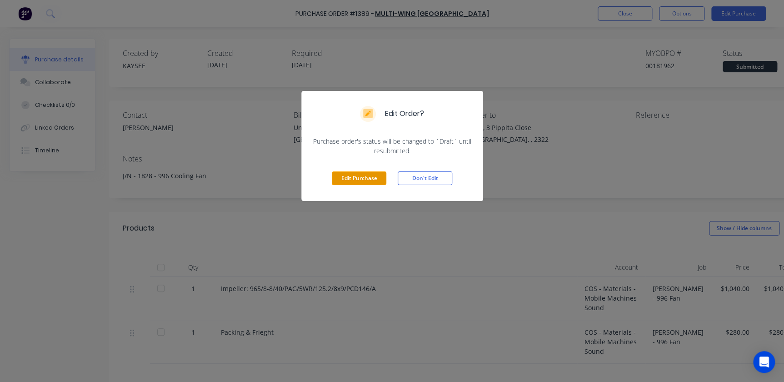
click at [368, 174] on button "Edit Purchase" at bounding box center [359, 178] width 55 height 14
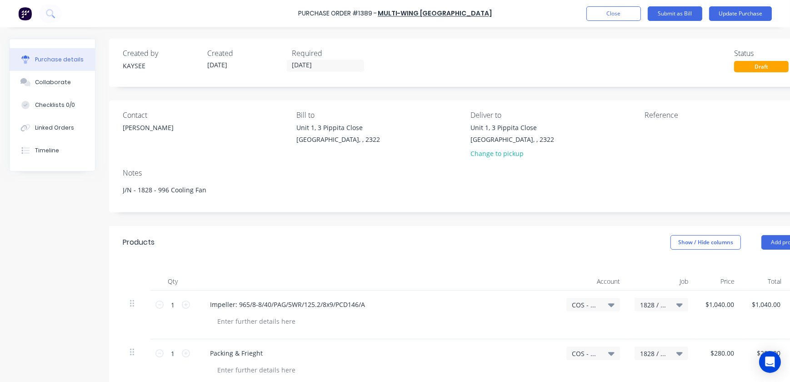
click at [754, 67] on div "Draft" at bounding box center [761, 66] width 55 height 11
click at [740, 10] on button "Update Purchase" at bounding box center [740, 13] width 63 height 15
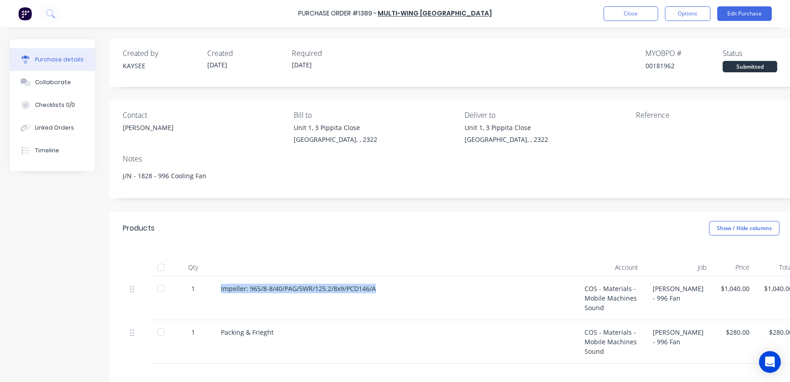
drag, startPoint x: 374, startPoint y: 286, endPoint x: 207, endPoint y: 287, distance: 167.2
click at [207, 287] on div "1 Impeller: 965/8-8/40/PAG/5WR/125.2/8x9/PCD146/A COS - Materials - Mobile Mach…" at bounding box center [461, 298] width 677 height 44
copy div "Impeller: 965/8-8/40/PAG/5WR/125.2/8x9/PCD146/A"
click at [740, 65] on div "Submitted" at bounding box center [749, 66] width 55 height 11
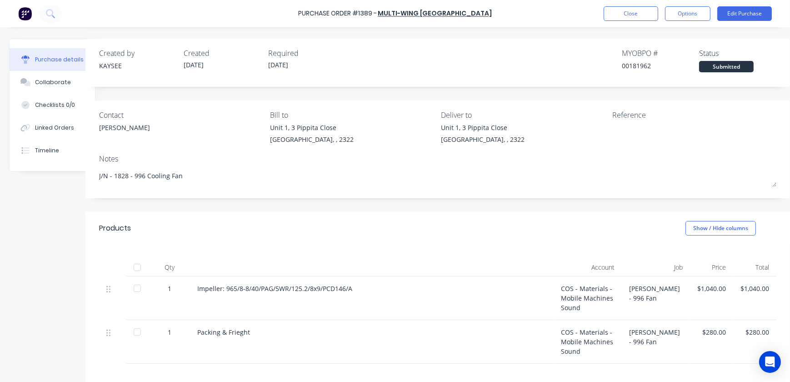
click at [722, 65] on div "Submitted" at bounding box center [726, 66] width 55 height 11
click at [720, 70] on div "Submitted" at bounding box center [726, 66] width 55 height 11
click at [638, 17] on button "Close" at bounding box center [630, 13] width 55 height 15
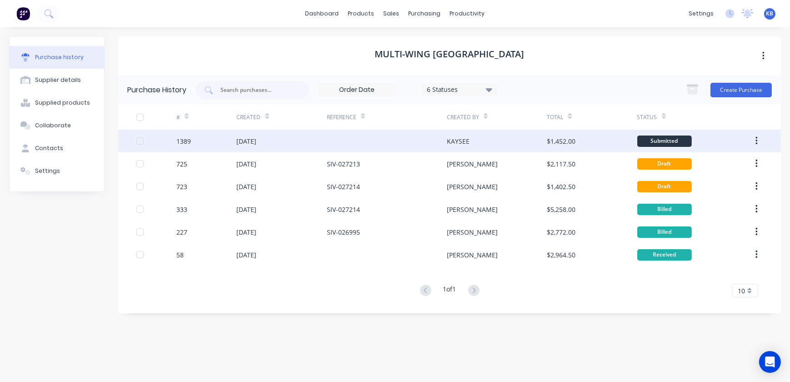
click at [669, 142] on div "Submitted" at bounding box center [664, 140] width 55 height 11
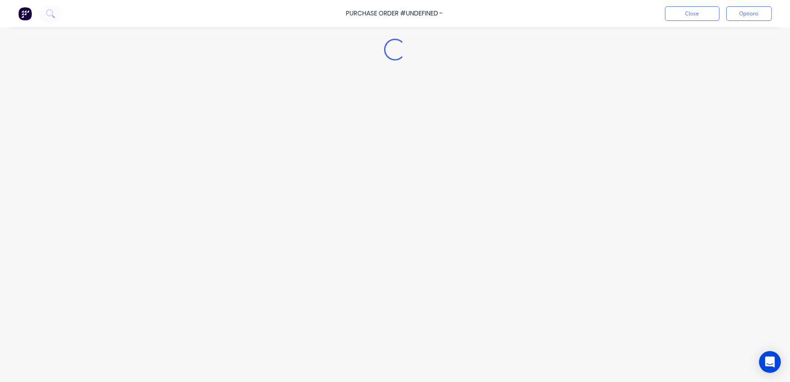
type textarea "x"
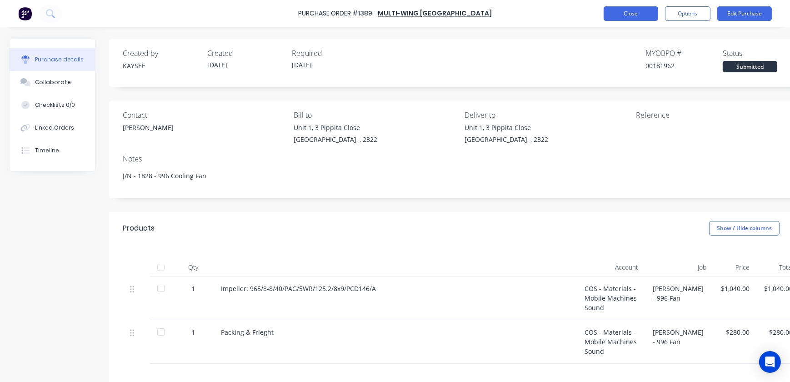
click at [622, 10] on button "Close" at bounding box center [630, 13] width 55 height 15
